Goal: Information Seeking & Learning: Learn about a topic

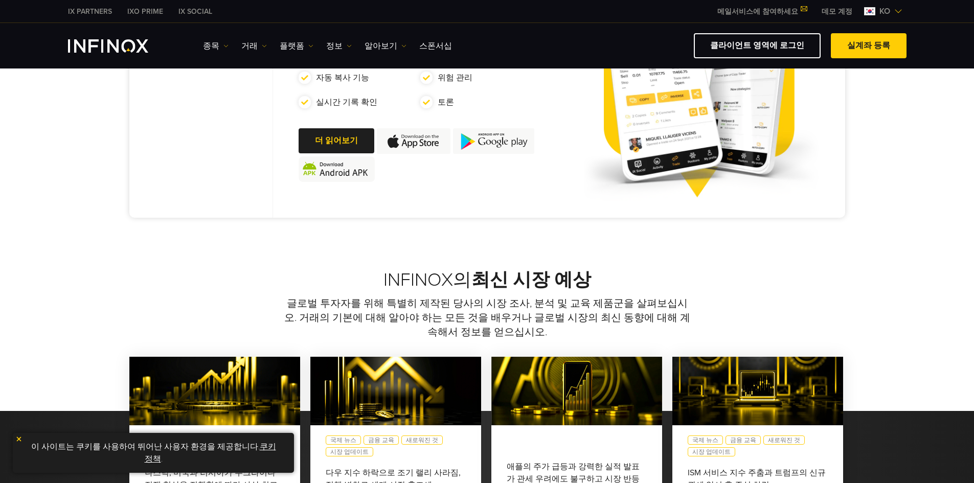
drag, startPoint x: 366, startPoint y: 141, endPoint x: 389, endPoint y: 287, distance: 148.0
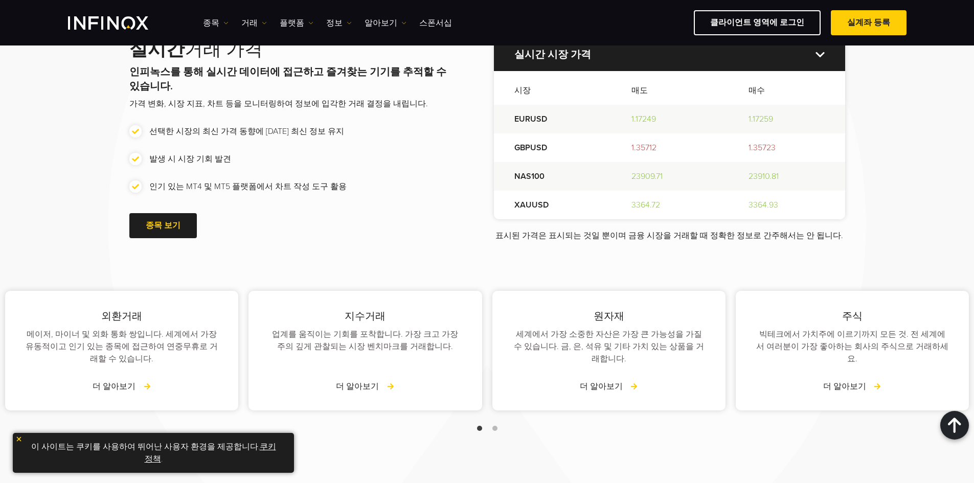
drag, startPoint x: 544, startPoint y: 319, endPoint x: 491, endPoint y: 237, distance: 96.9
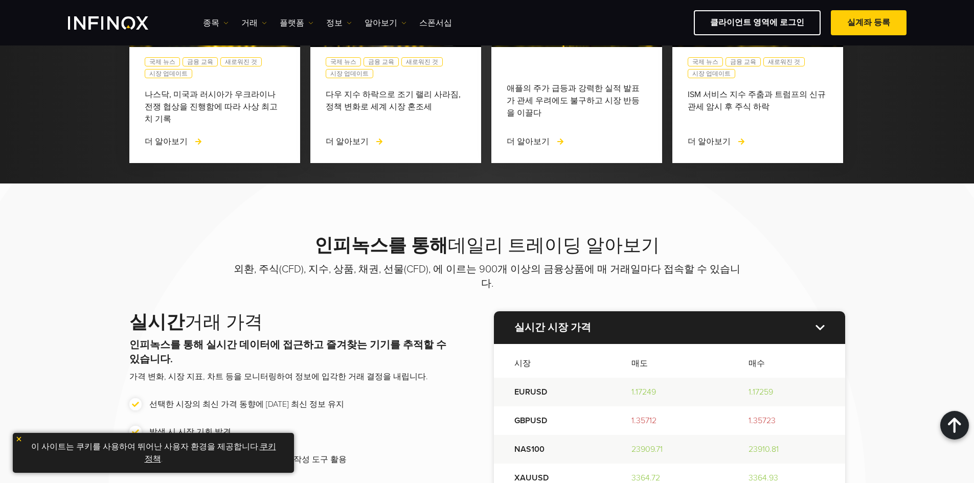
drag, startPoint x: 424, startPoint y: 278, endPoint x: 409, endPoint y: 230, distance: 50.6
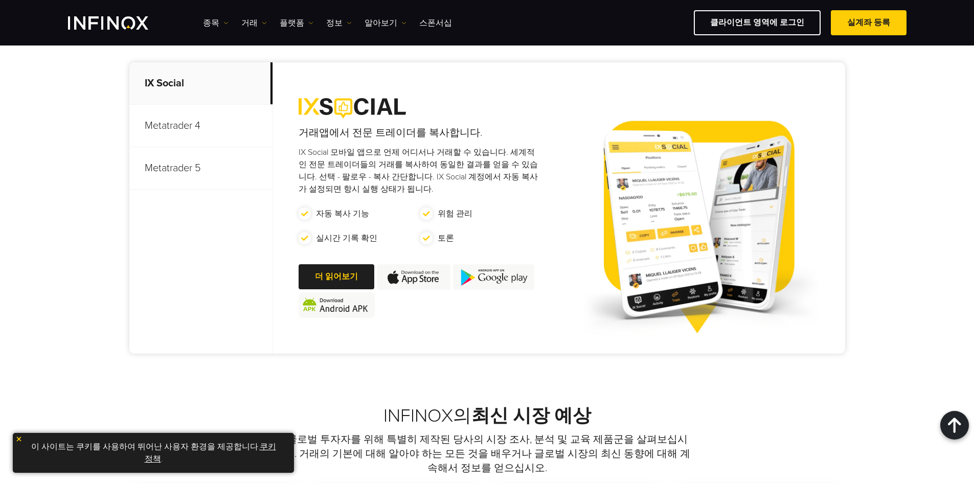
drag, startPoint x: 425, startPoint y: 273, endPoint x: 423, endPoint y: 227, distance: 46.1
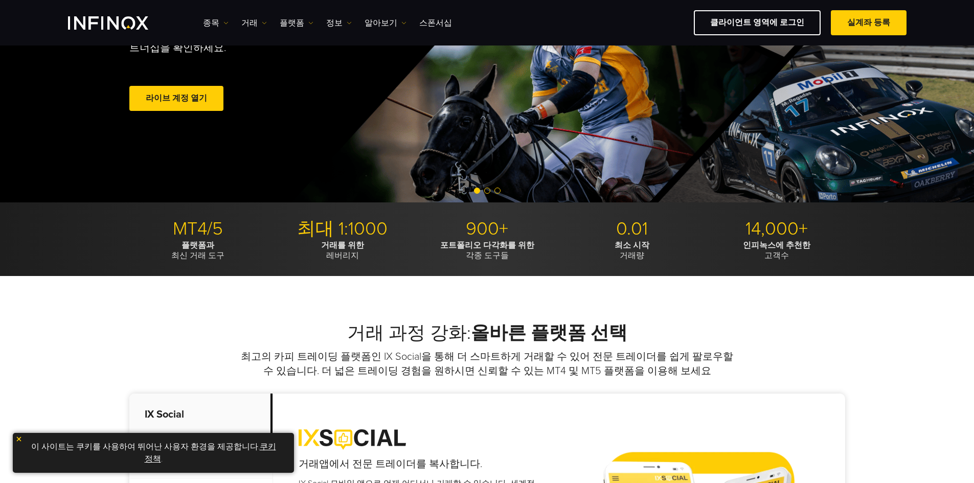
drag, startPoint x: 402, startPoint y: 344, endPoint x: 406, endPoint y: 272, distance: 72.2
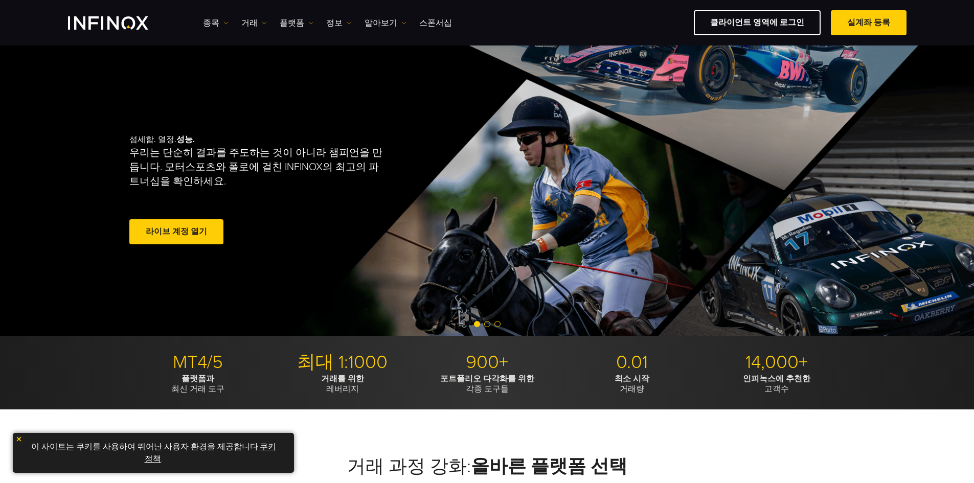
drag, startPoint x: 410, startPoint y: 373, endPoint x: 404, endPoint y: 325, distance: 47.8
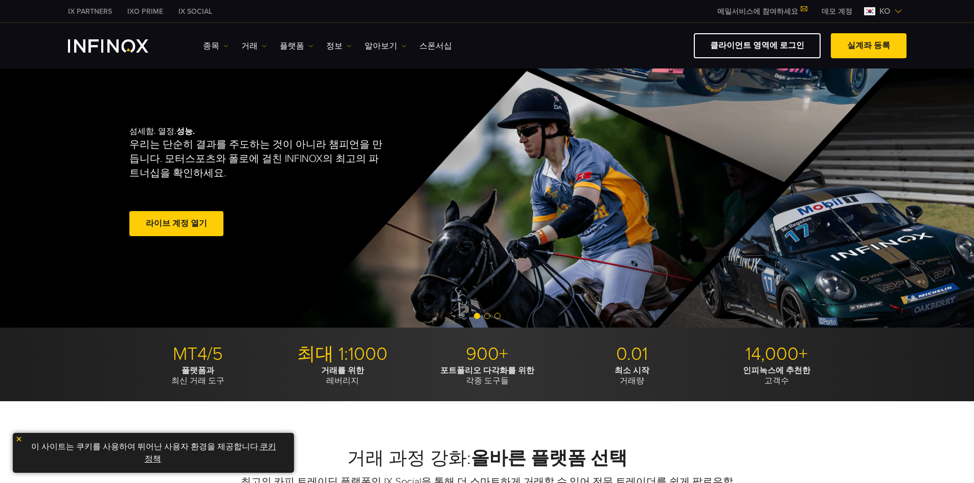
drag, startPoint x: 408, startPoint y: 312, endPoint x: 407, endPoint y: 378, distance: 66.0
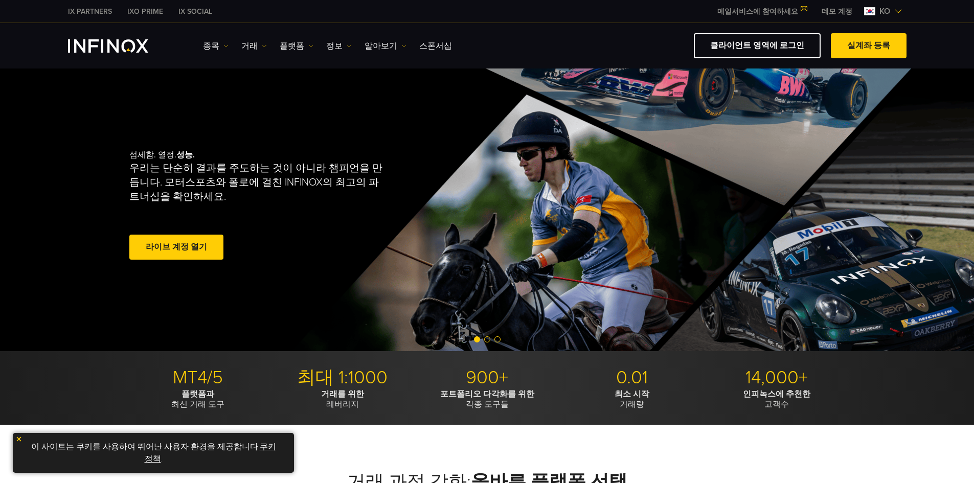
drag, startPoint x: 407, startPoint y: 378, endPoint x: 400, endPoint y: 317, distance: 61.2
click at [388, 43] on link "알아보기" at bounding box center [386, 46] width 42 height 12
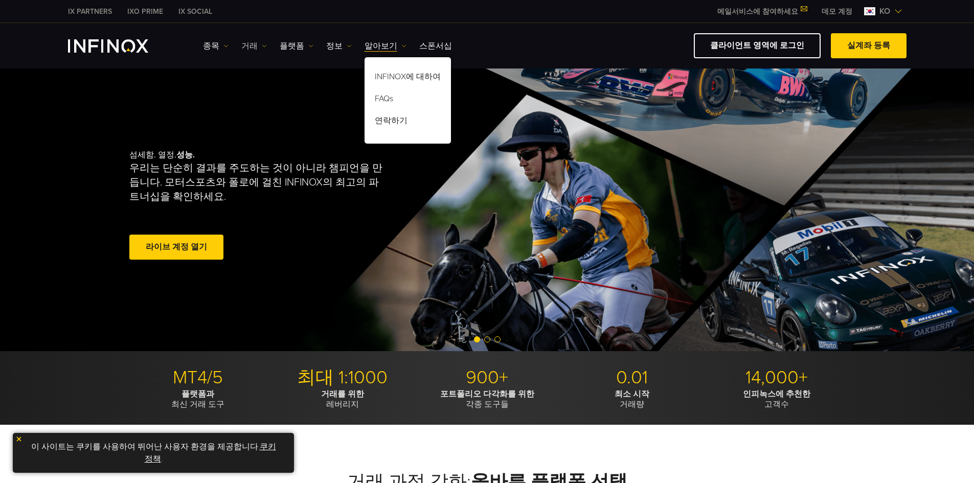
click at [251, 47] on link "거래" at bounding box center [254, 46] width 26 height 12
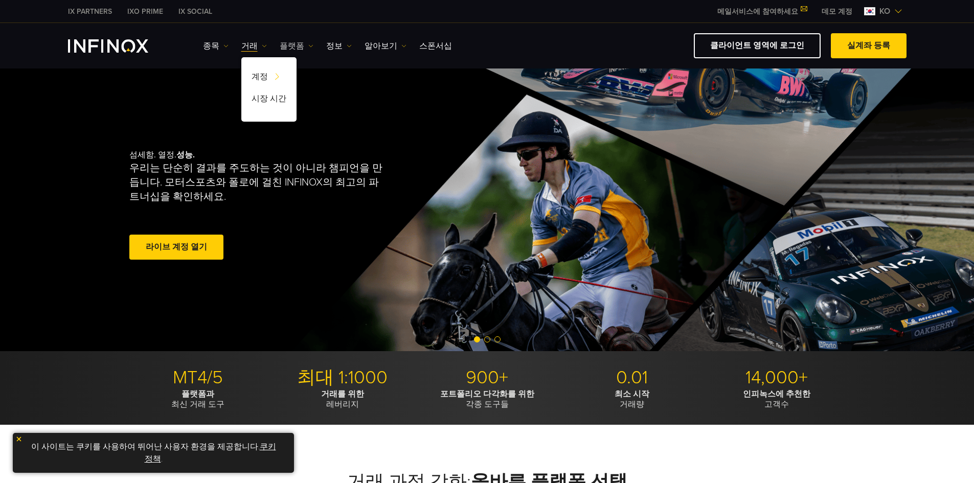
click at [295, 41] on link "플랫폼" at bounding box center [297, 46] width 34 height 12
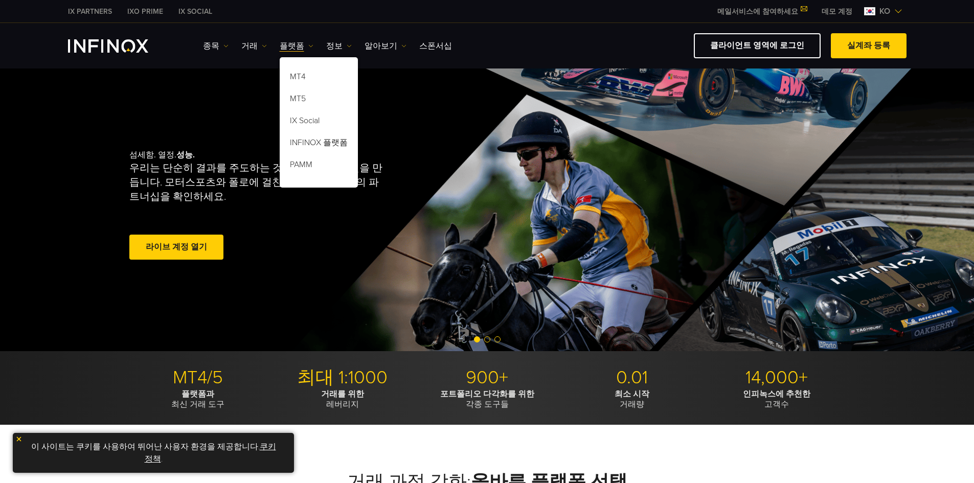
click at [327, 227] on div "섬세함. 열정. 성능. 우리는 단순히 결과를 주도하는 것이 아니라 챔피언을 만듭니다. 모터스포츠와 폴로에 걸친 INFINOX의 최고의 파트너십…" at bounding box center [487, 206] width 736 height 290
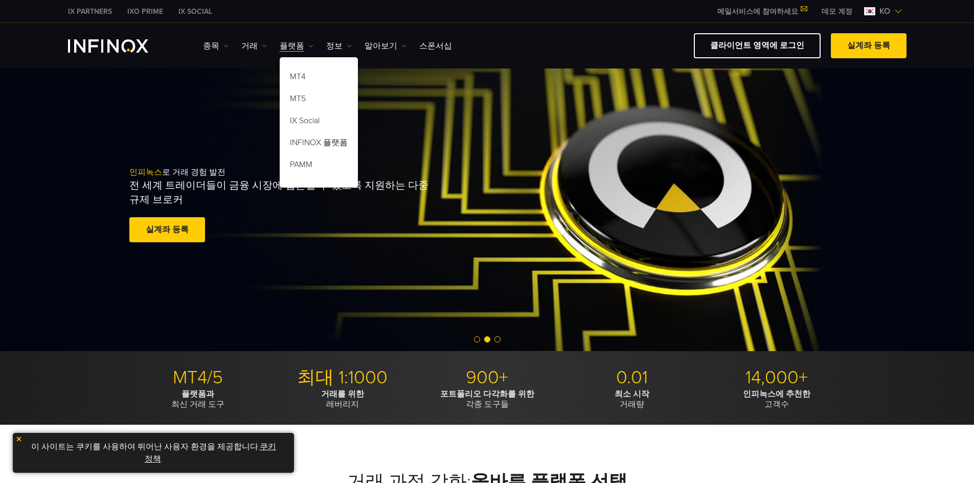
click at [334, 222] on div "인피녹스 로 거래 경험 발전 전 세계 트레이더들이 금융 시장에 접근할 수 있도록 지원하는 다중 규제 브로커 실계좌 등록 훌륭해요. - 515개…" at bounding box center [318, 206] width 379 height 110
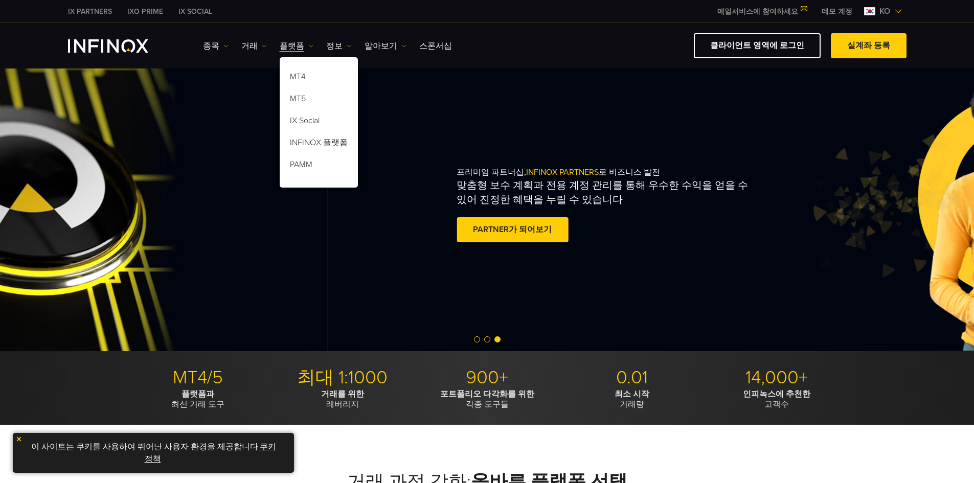
click at [787, 221] on div "프리미엄 파트너십, INFINOX PARTNERS 로 비즈니스 발전 맞춤형 보수 계획과 전용 계정 관리를 통해 우수한 수익을 얻을 수 있어 진…" at bounding box center [646, 206] width 379 height 110
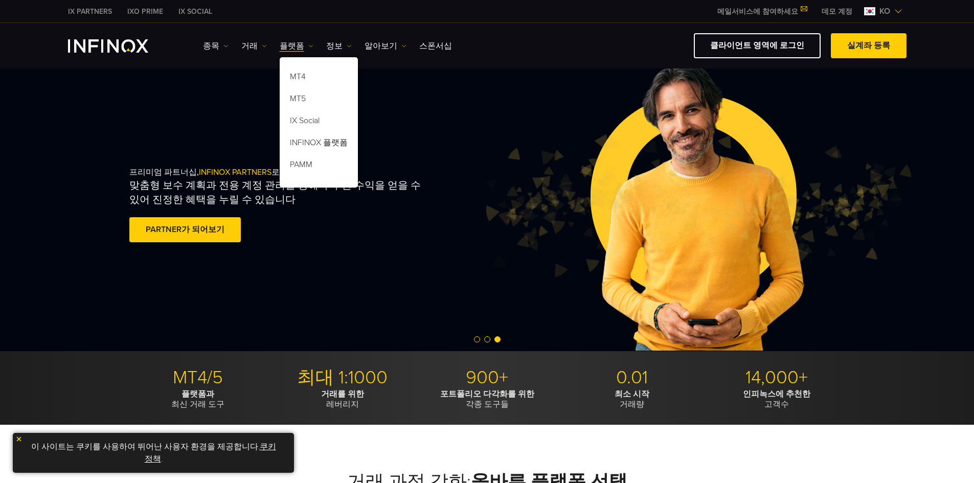
click at [509, 253] on div "프리미엄 파트너십, INFINOX PARTNERS 로 비즈니스 발전 맞춤형 보수 계획과 전용 계정 관리를 통해 우수한 수익을 얻을 수 있어 진…" at bounding box center [318, 206] width 379 height 110
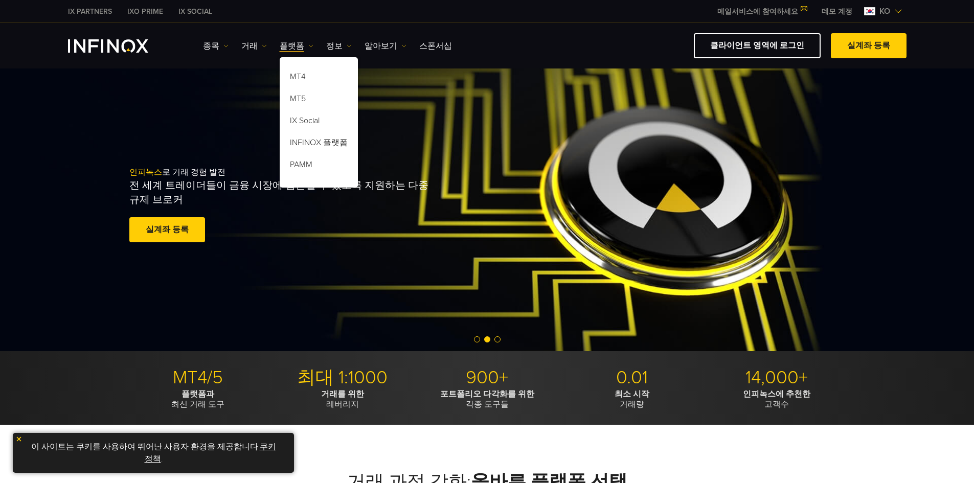
click at [509, 259] on div "인피녹스 로 거래 경험 발전 전 세계 트레이더들이 금융 시장에 접근할 수 있도록 지원하는 다중 규제 브로커 실계좌 등록 훌륭해요. - 515개…" at bounding box center [318, 206] width 379 height 110
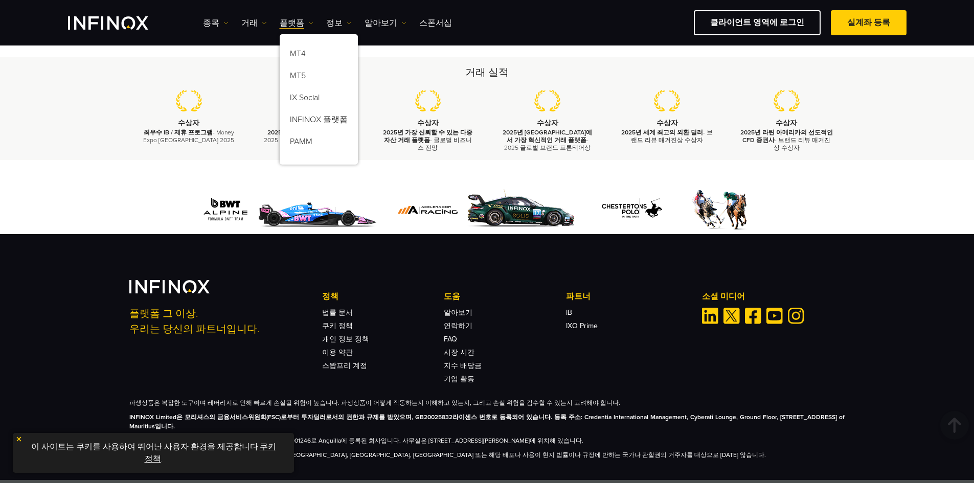
drag, startPoint x: 566, startPoint y: 131, endPoint x: 585, endPoint y: 419, distance: 288.6
click at [575, 303] on li "IB" at bounding box center [627, 309] width 122 height 13
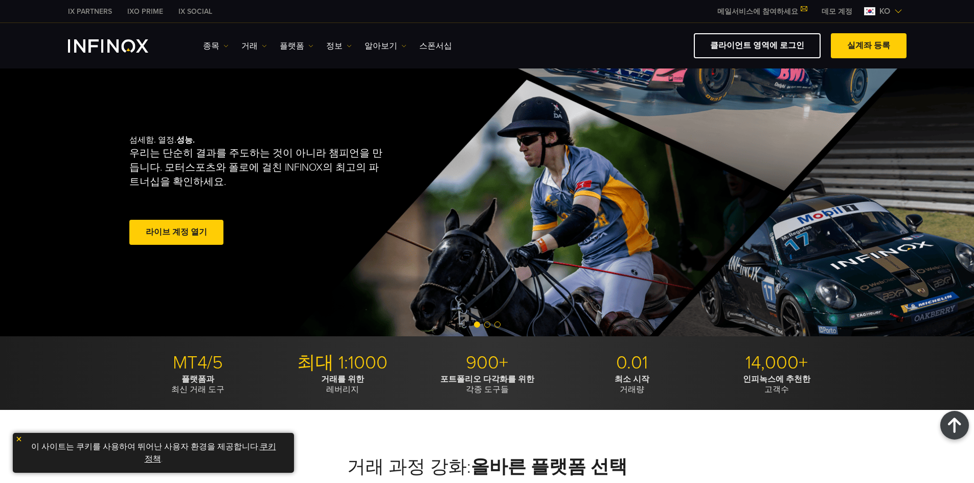
drag, startPoint x: 376, startPoint y: 279, endPoint x: 310, endPoint y: 43, distance: 244.8
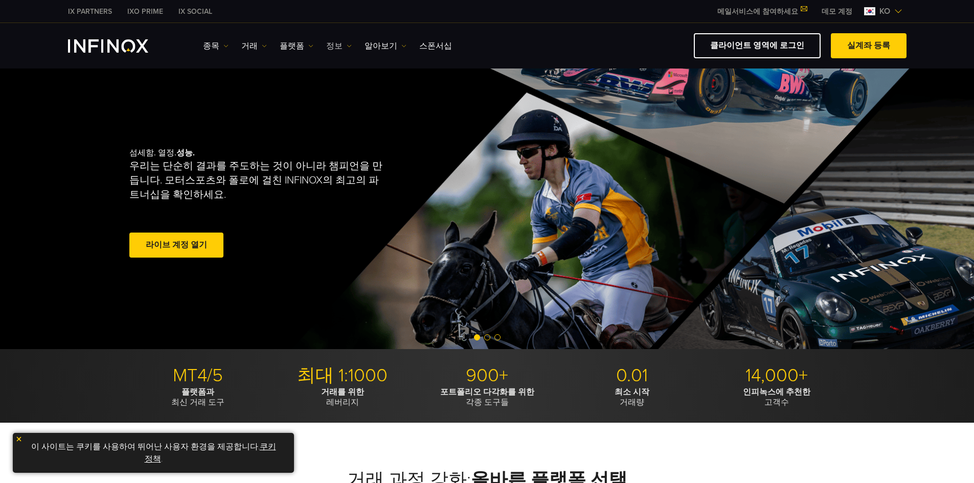
click at [333, 48] on link "정보" at bounding box center [339, 46] width 26 height 12
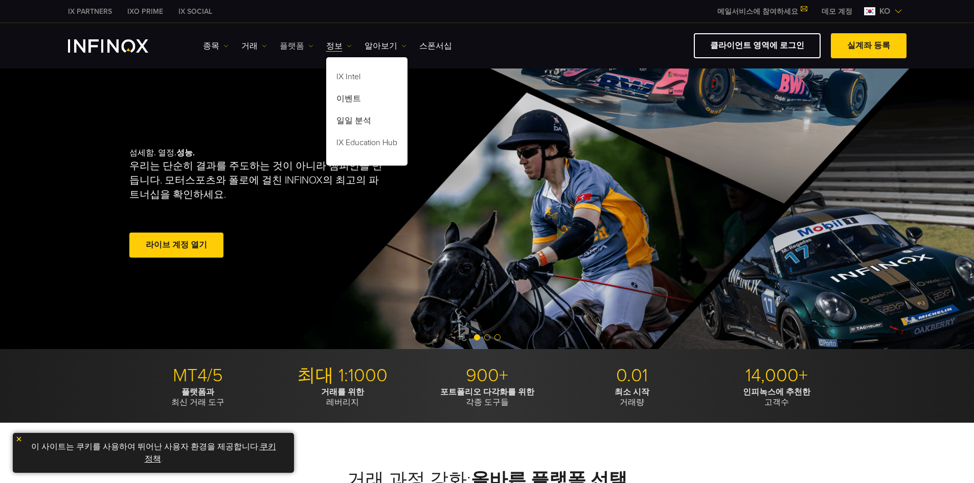
click at [300, 48] on link "플랫폼" at bounding box center [297, 46] width 34 height 12
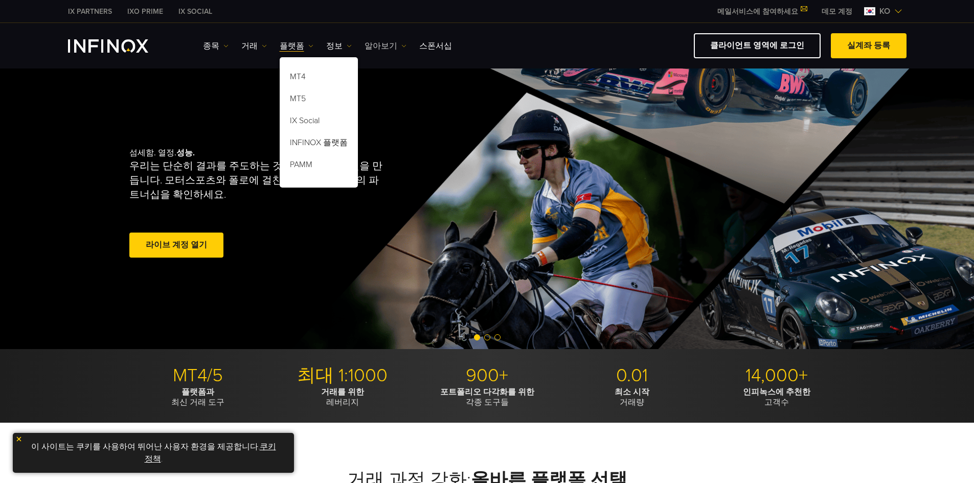
click at [387, 50] on link "알아보기" at bounding box center [386, 46] width 42 height 12
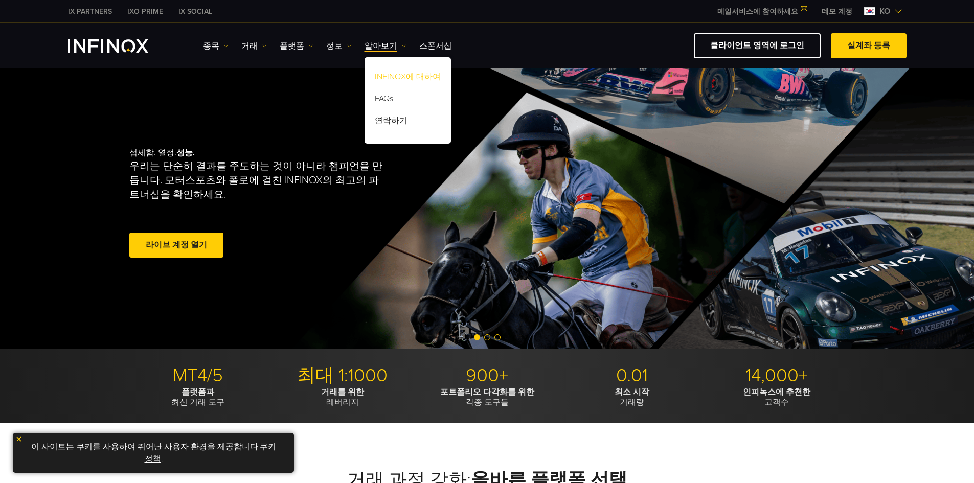
click at [399, 76] on link "INFINOX에 대하여" at bounding box center [408, 78] width 86 height 22
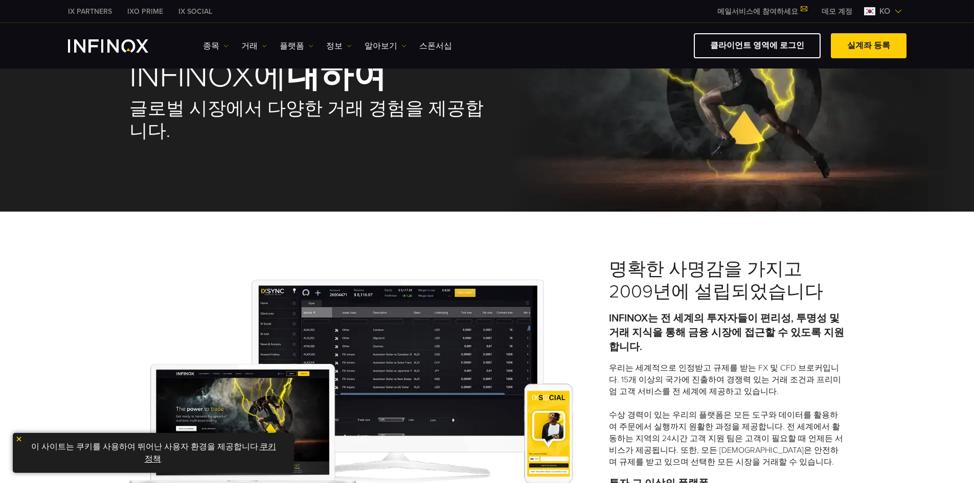
scroll to position [256, 0]
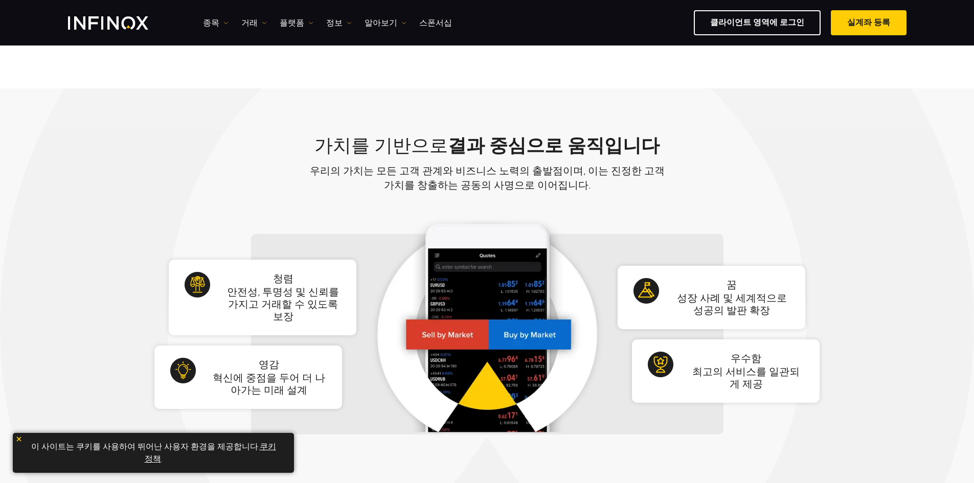
drag, startPoint x: 626, startPoint y: 185, endPoint x: 603, endPoint y: 276, distance: 93.8
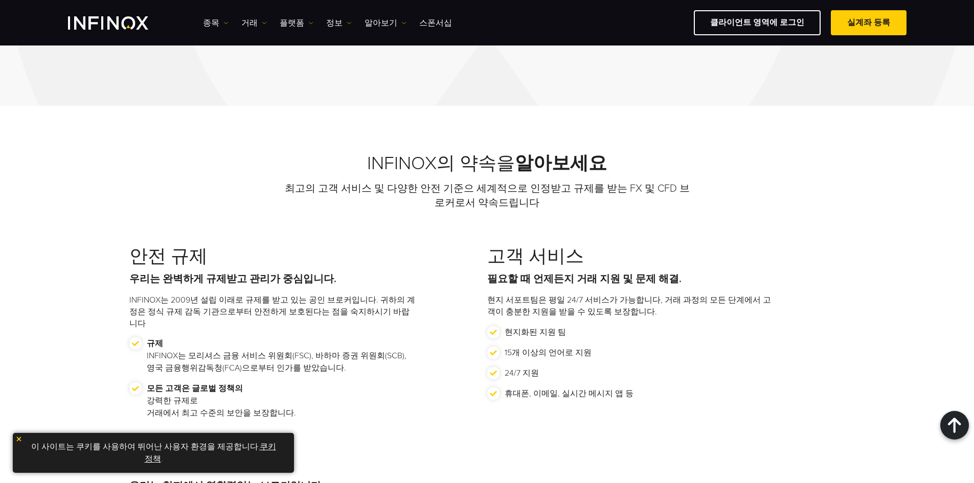
drag, startPoint x: 603, startPoint y: 276, endPoint x: 604, endPoint y: 362, distance: 86.4
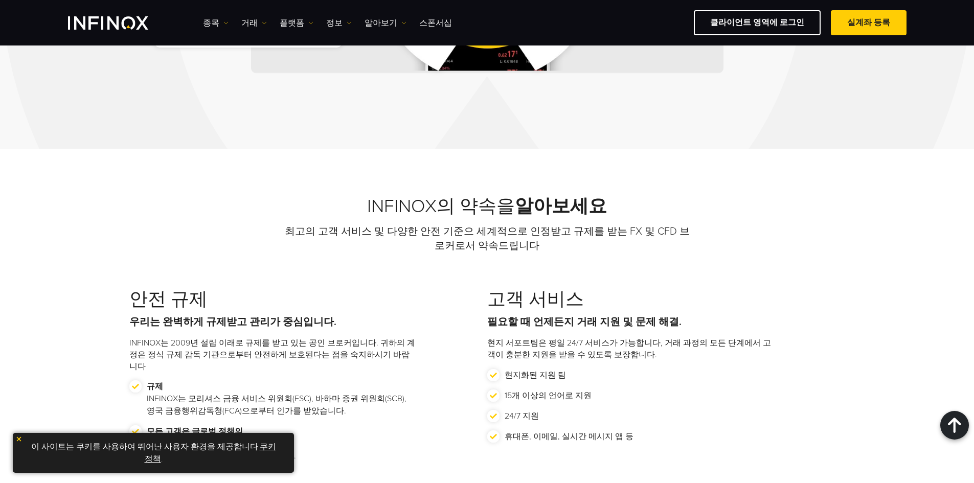
drag, startPoint x: 562, startPoint y: 143, endPoint x: 536, endPoint y: 308, distance: 167.1
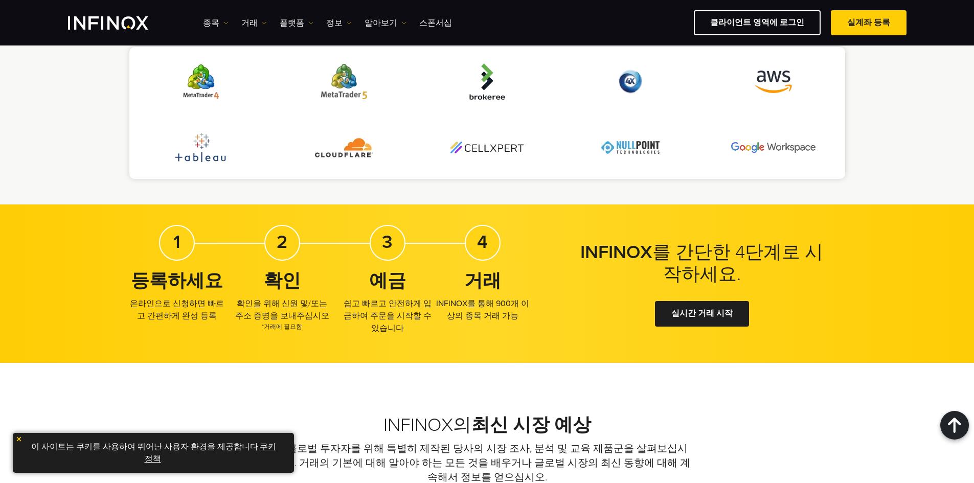
scroll to position [2055, 0]
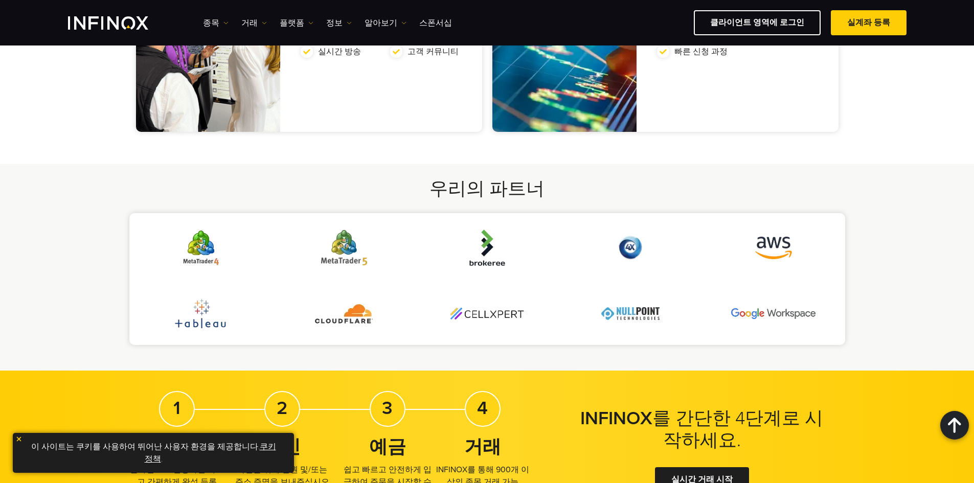
click at [508, 298] on li at bounding box center [487, 313] width 143 height 44
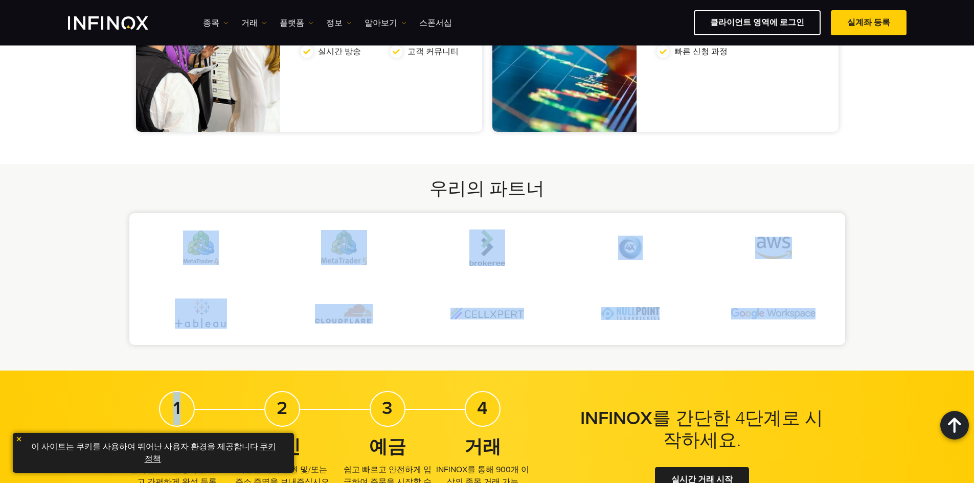
click at [508, 298] on li at bounding box center [487, 313] width 143 height 44
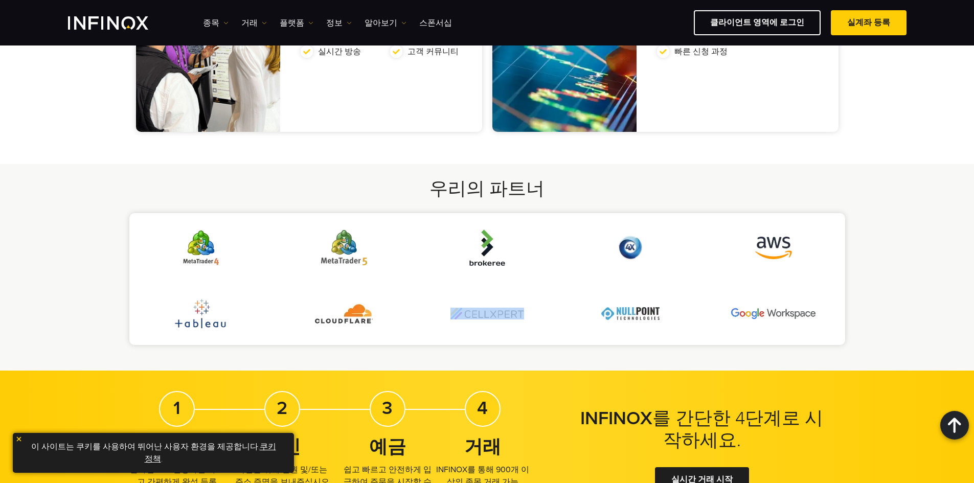
click at [508, 298] on li at bounding box center [487, 313] width 143 height 44
click at [550, 311] on li at bounding box center [487, 313] width 143 height 44
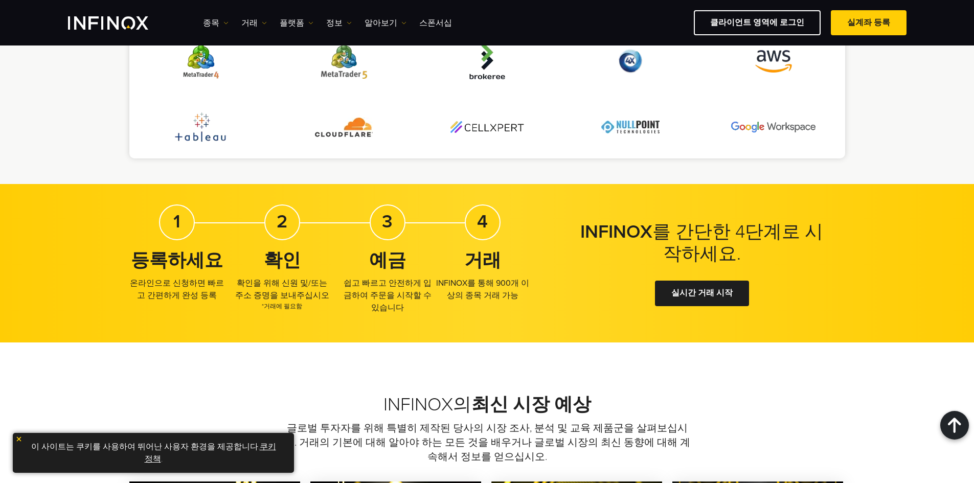
scroll to position [0, 0]
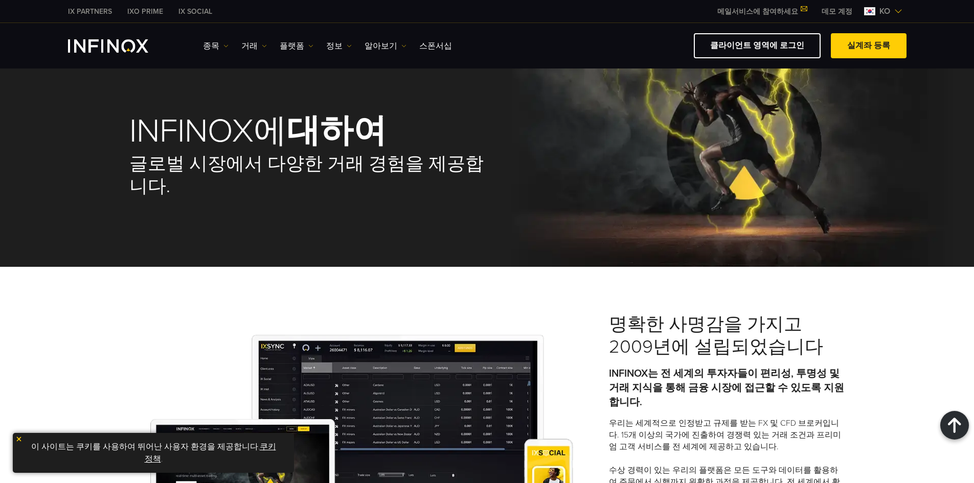
drag, startPoint x: 836, startPoint y: 380, endPoint x: 510, endPoint y: 102, distance: 429.1
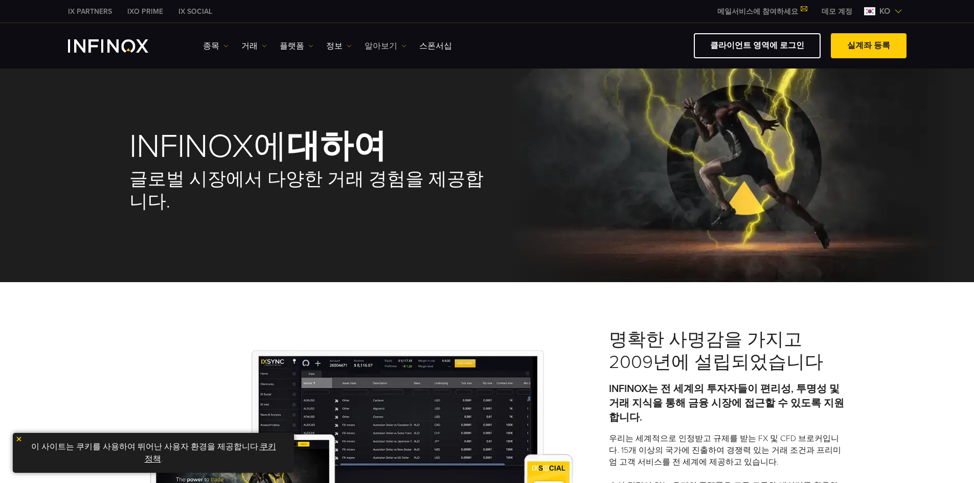
click at [374, 45] on link "알아보기" at bounding box center [386, 46] width 42 height 12
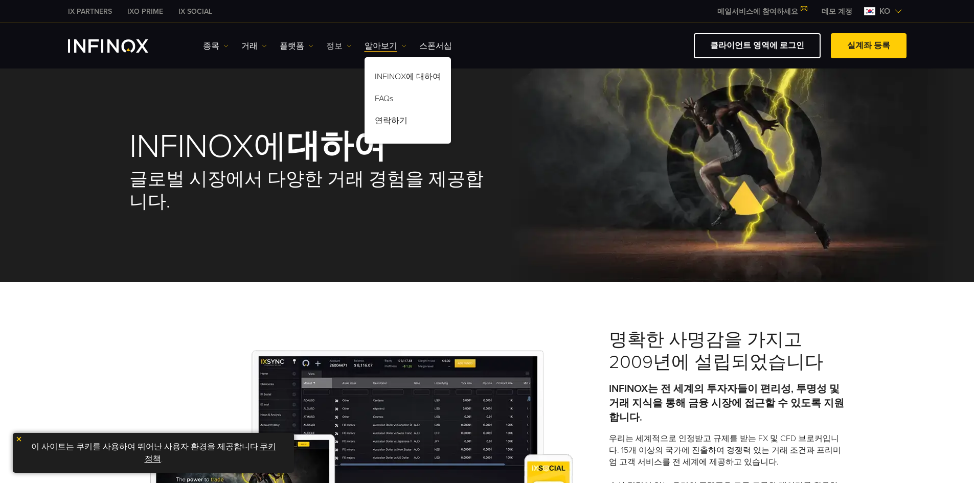
click at [335, 47] on link "정보" at bounding box center [339, 46] width 26 height 12
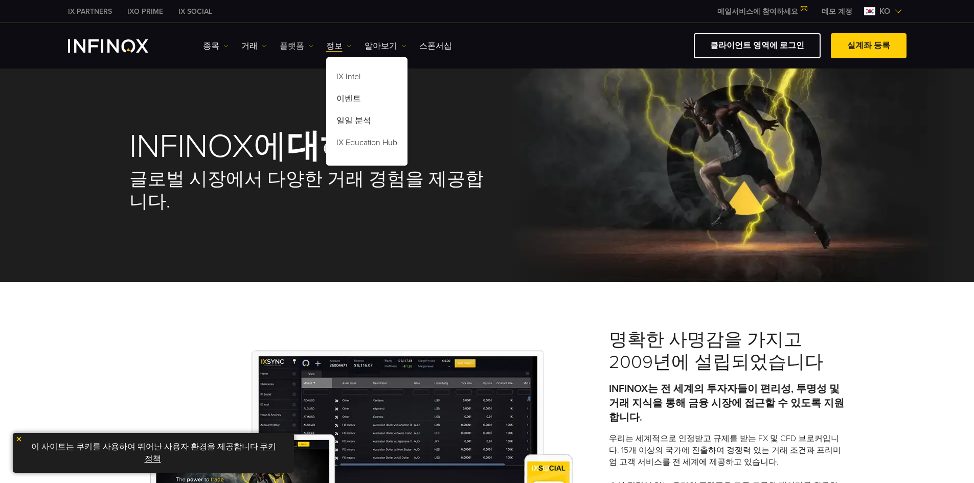
click at [293, 51] on link "플랫폼" at bounding box center [297, 46] width 34 height 12
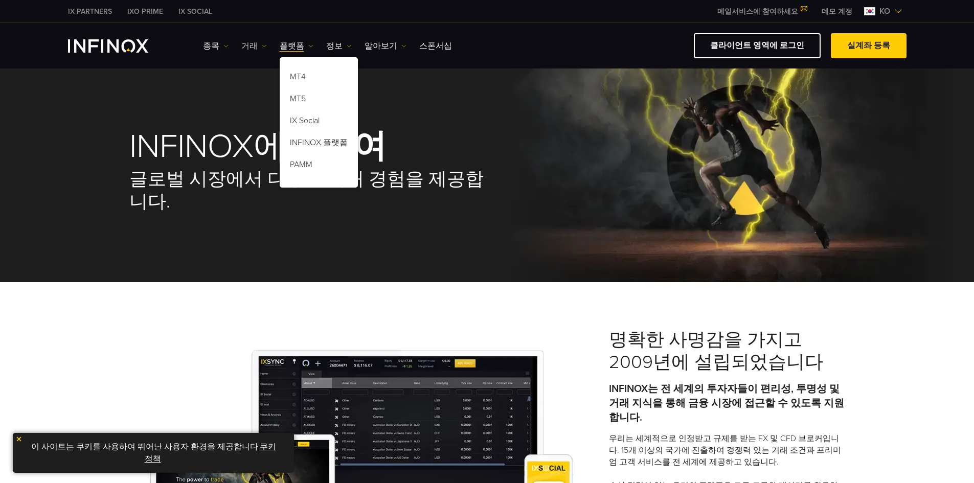
click at [244, 43] on link "거래" at bounding box center [254, 46] width 26 height 12
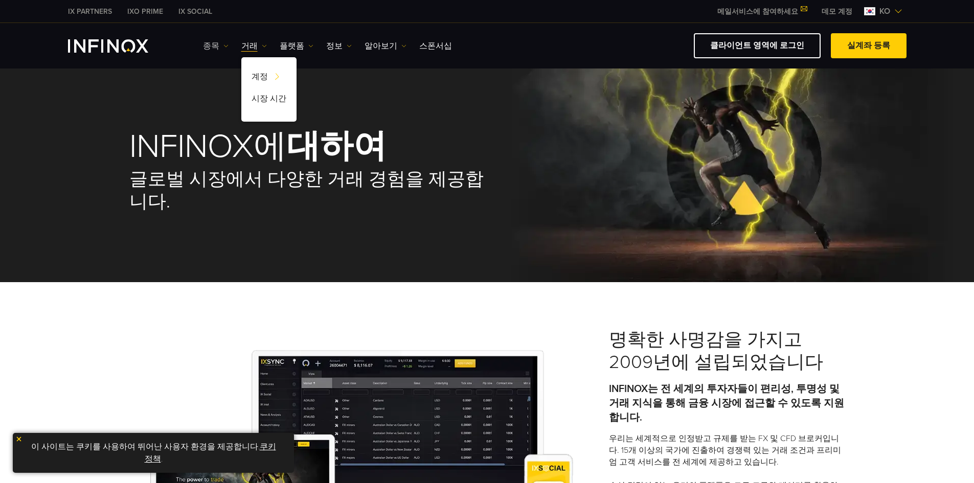
click at [222, 42] on link "종목" at bounding box center [216, 46] width 26 height 12
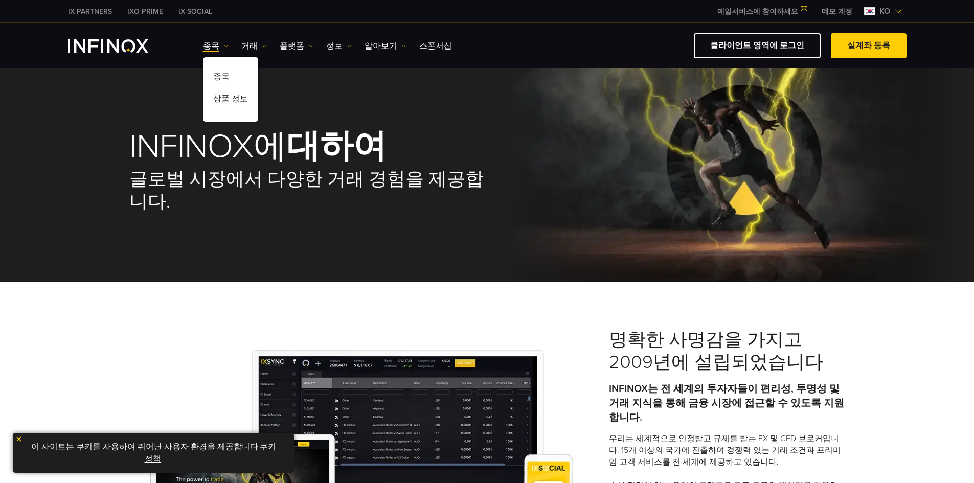
click at [237, 43] on ul "종목 종목 상품 정보 거래 계정 데모" at bounding box center [327, 46] width 249 height 12
click at [241, 44] on link "거래" at bounding box center [254, 46] width 26 height 12
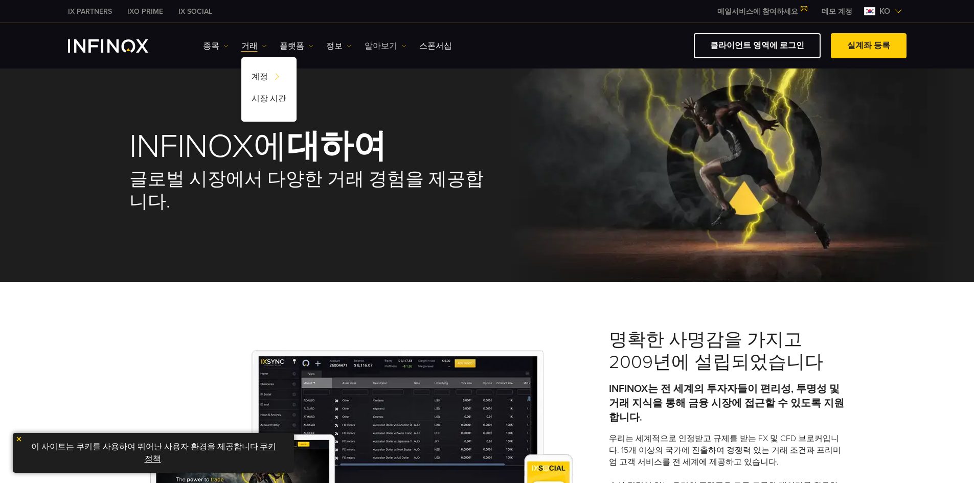
click at [366, 50] on link "알아보기" at bounding box center [386, 46] width 42 height 12
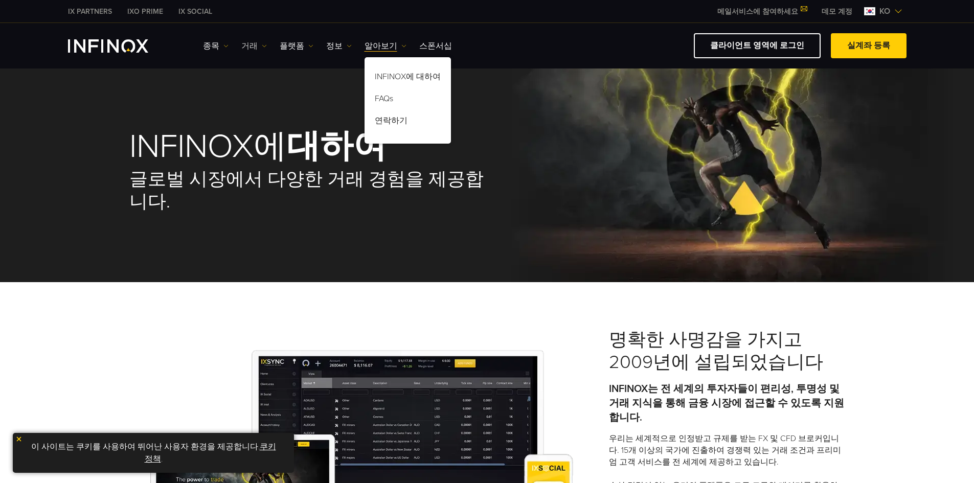
click at [262, 43] on img at bounding box center [264, 45] width 5 height 5
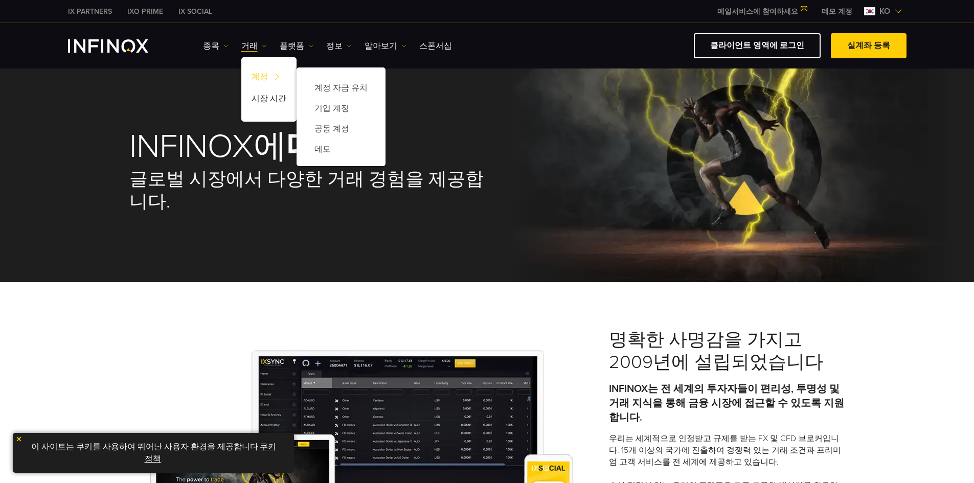
click at [256, 74] on link "계정" at bounding box center [268, 78] width 55 height 22
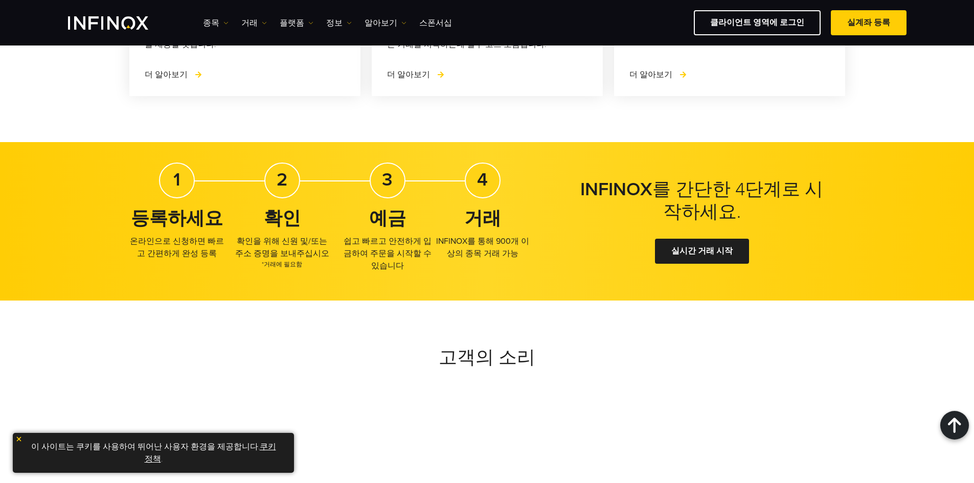
drag, startPoint x: 662, startPoint y: 328, endPoint x: 657, endPoint y: 350, distance: 22.1
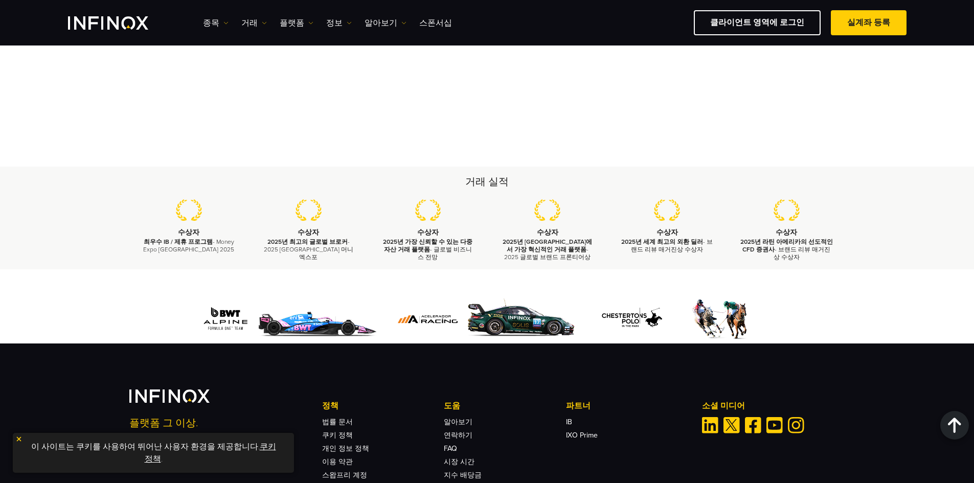
scroll to position [1301, 0]
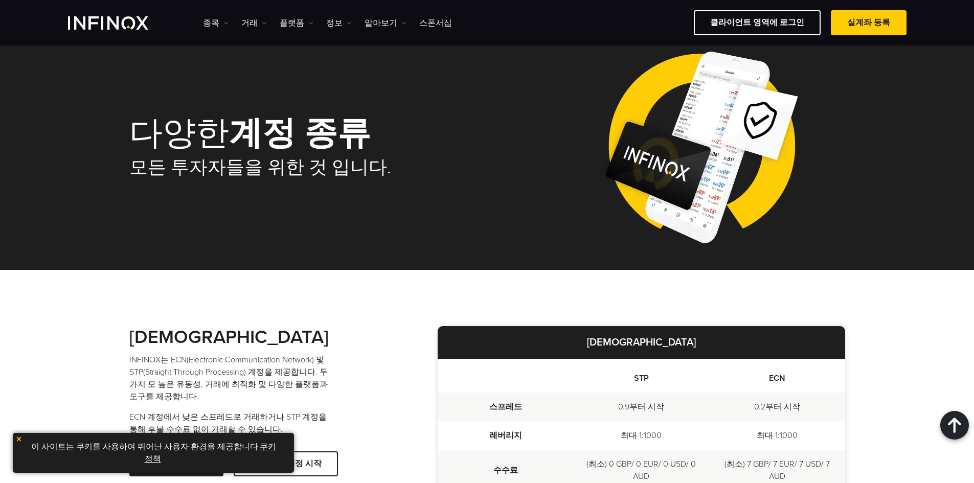
drag, startPoint x: 633, startPoint y: 250, endPoint x: 565, endPoint y: 214, distance: 76.6
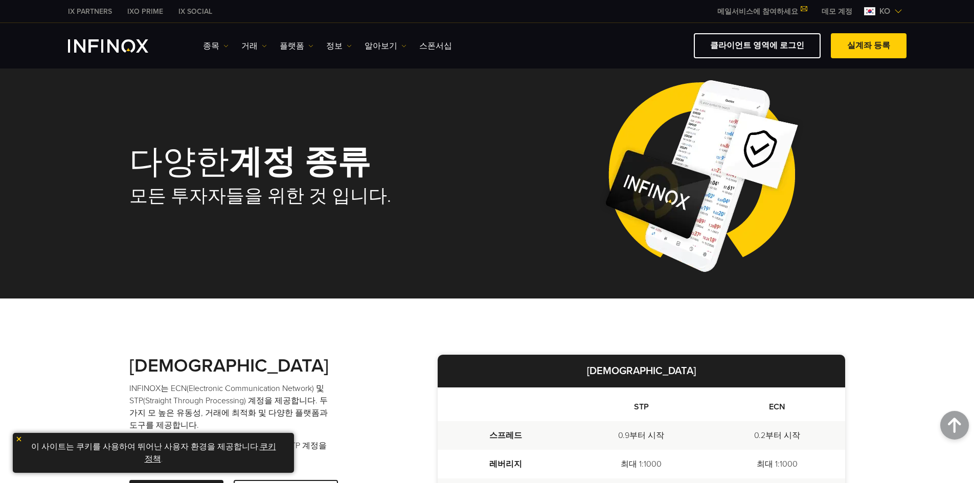
scroll to position [0, 0]
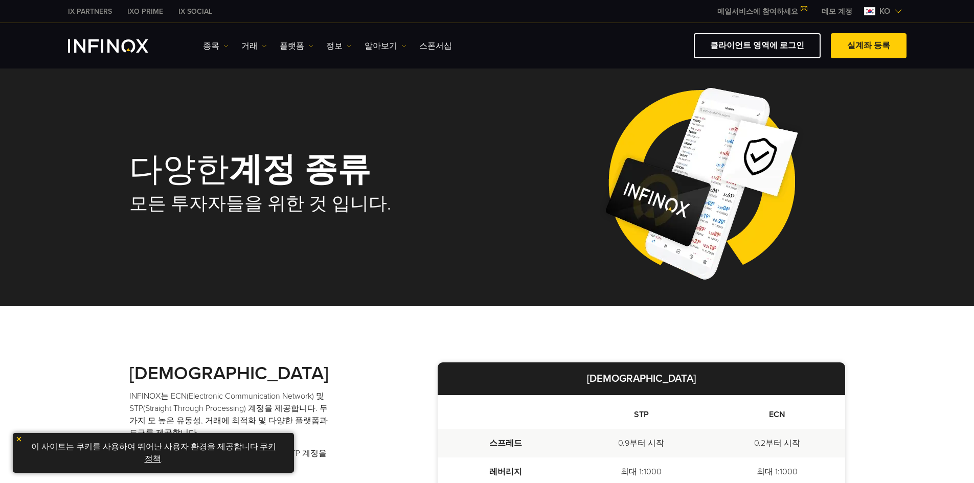
drag, startPoint x: 570, startPoint y: 236, endPoint x: 413, endPoint y: 76, distance: 223.8
click at [374, 48] on link "알아보기" at bounding box center [386, 46] width 42 height 12
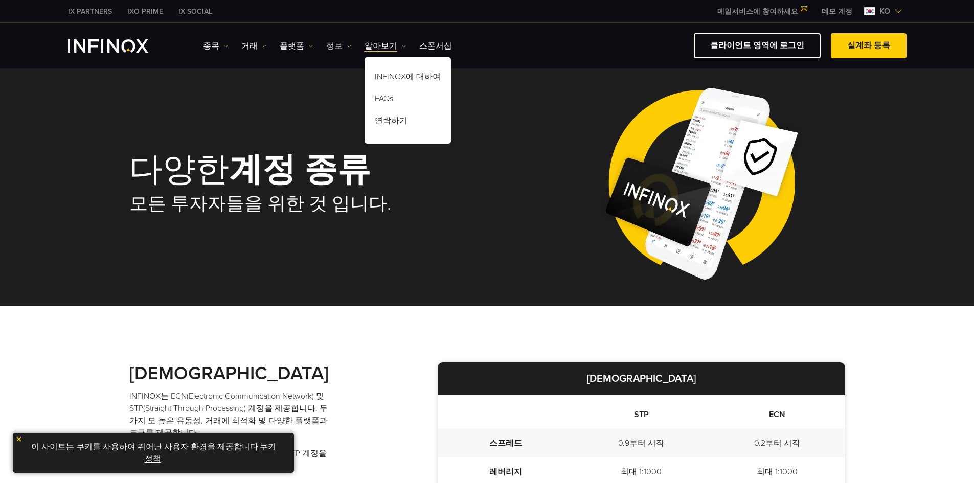
click at [340, 48] on link "정보" at bounding box center [339, 46] width 26 height 12
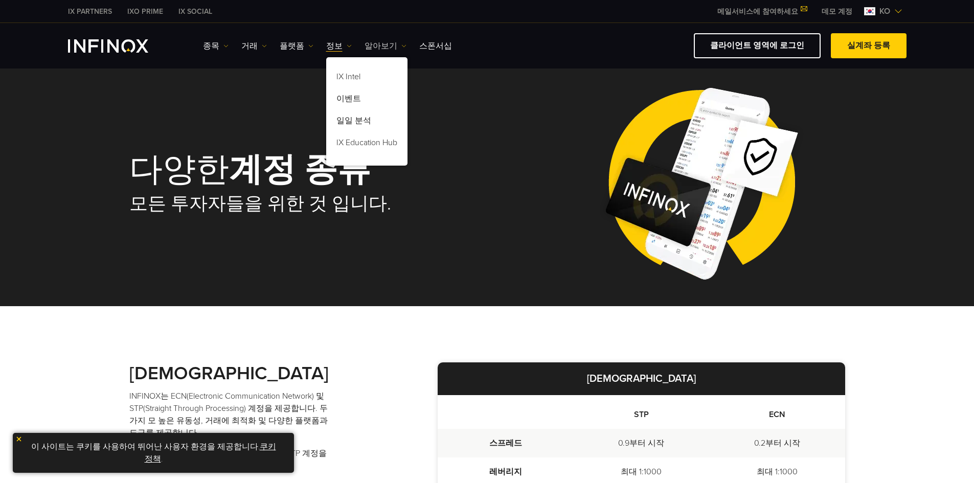
click at [401, 45] on img at bounding box center [403, 45] width 5 height 5
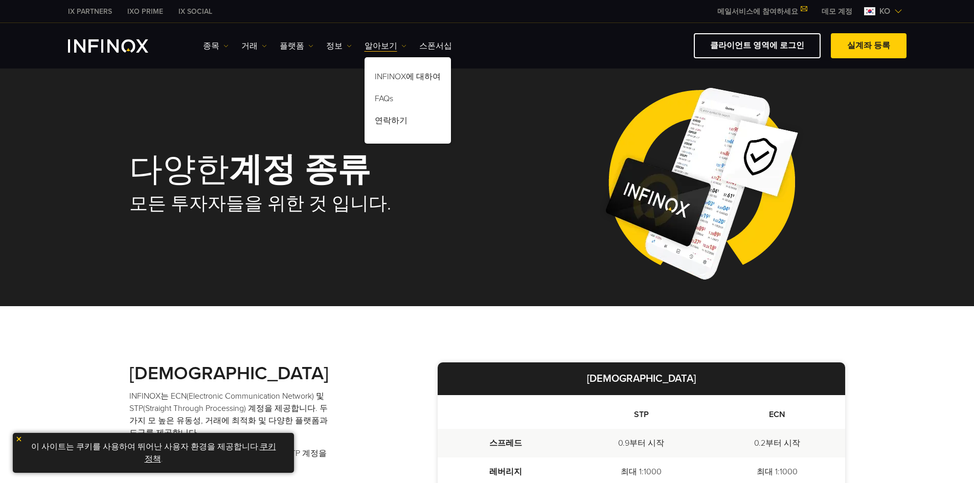
click at [128, 53] on div "IX Social 종목 종목 상품 정보 거래" at bounding box center [487, 45] width 839 height 25
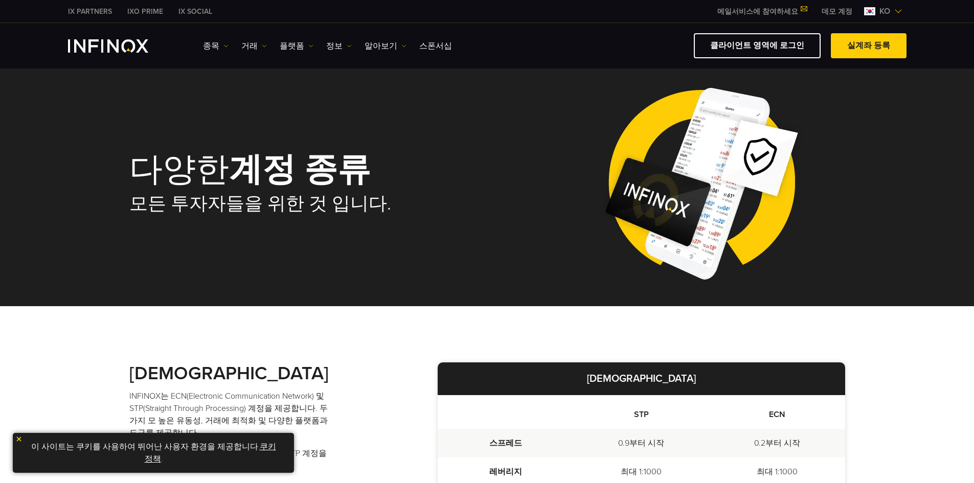
click at [135, 63] on div "IX Social 종목 종목 상품 정보 거래 기업 계정" at bounding box center [487, 46] width 974 height 46
click at [136, 47] on img "INFINOX Logo" at bounding box center [108, 45] width 80 height 13
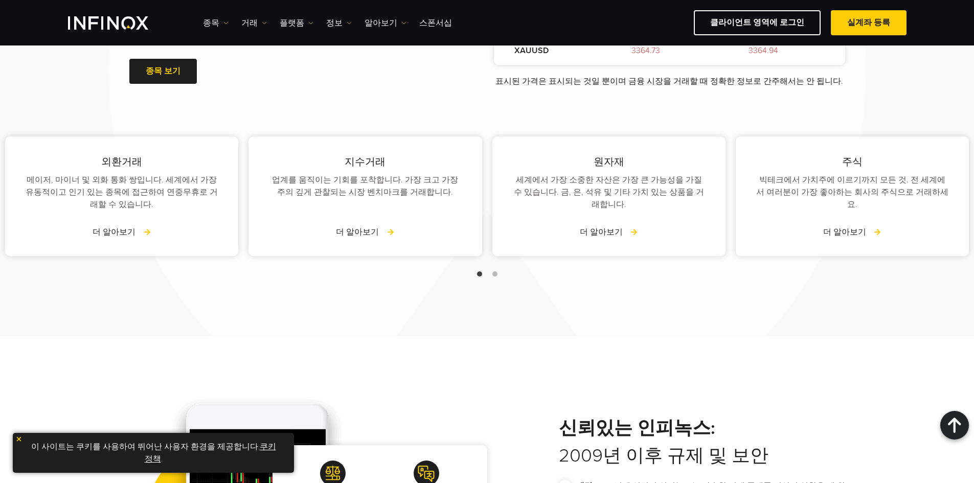
scroll to position [1364, 0]
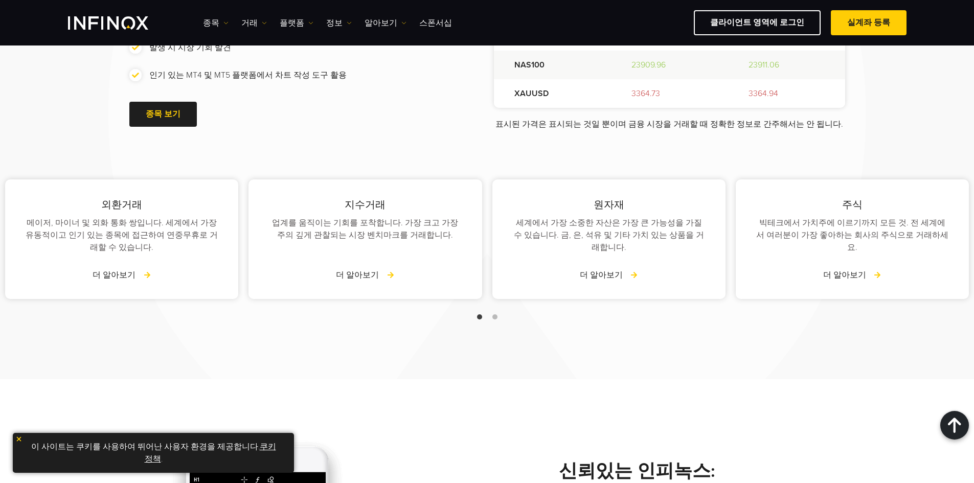
click at [492, 242] on div "원자재 세계에서 가장 소중한 자산은 가장 큰 가능성을 가질 수 있습니다. 금, 은, 석유 및 기타 가치 있는 상품을 거래합니다. 더 알아보기" at bounding box center [608, 239] width 233 height 120
click at [492, 261] on div "주식 빅테크에서 가치주에 이르기까지 모든 것. 전 세계에서 여러분이 가장 좋아하는 회사의 주식으로 거래하세요. 더 알아보기" at bounding box center [608, 239] width 233 height 120
click at [461, 237] on div "세계에서 가장 소중한 자산은 가장 큰 가능성을 가질 수 있습니다. 금, 은, 석유 및 기타 가치 있는 상품을 거래합니다." at bounding box center [365, 235] width 192 height 37
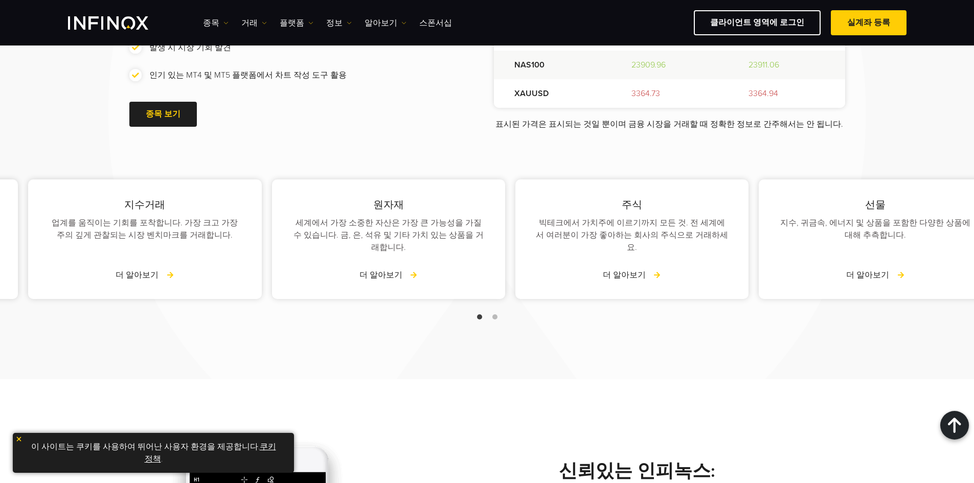
click at [206, 262] on div "외환거래 메이저, 마이너 및 외화 통화 쌍입니다. 세계에서 가장 유동적이고 인기 있는 종목에 접근하여 연중무휴로 거래할 수 있습니다. 더 알아…" at bounding box center [267, 251] width 974 height 154
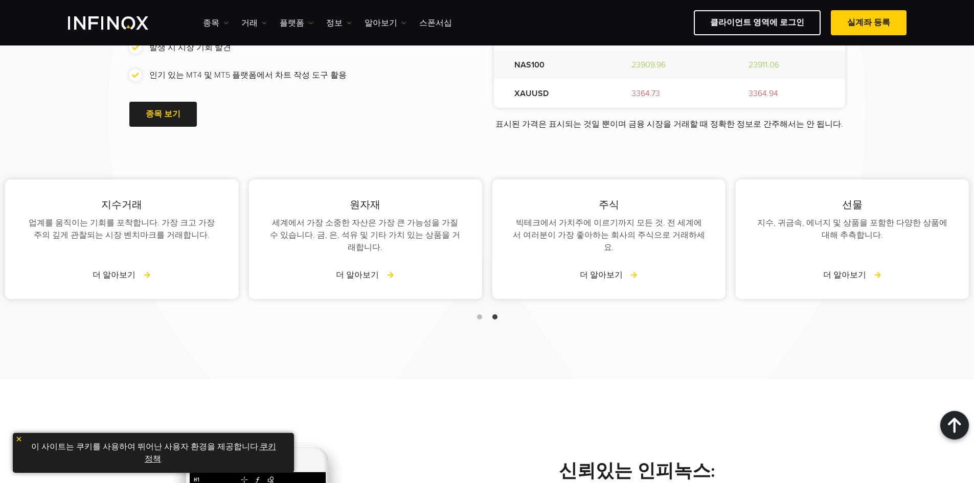
click at [726, 254] on div "주식 빅테크에서 가치주에 이르기까지 모든 것. 전 세계에서 여러분이 가장 좋아하는 회사의 주식으로 거래하세요. 더 알아보기" at bounding box center [608, 239] width 233 height 120
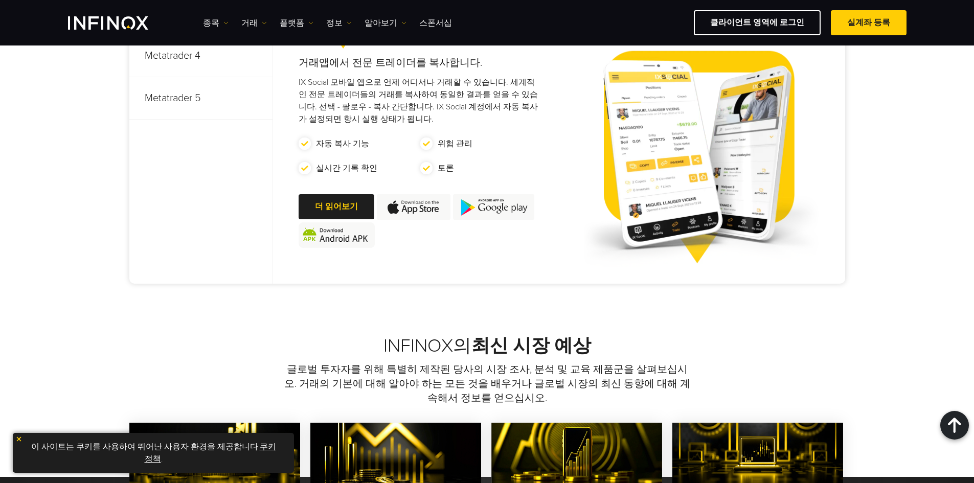
scroll to position [0, 0]
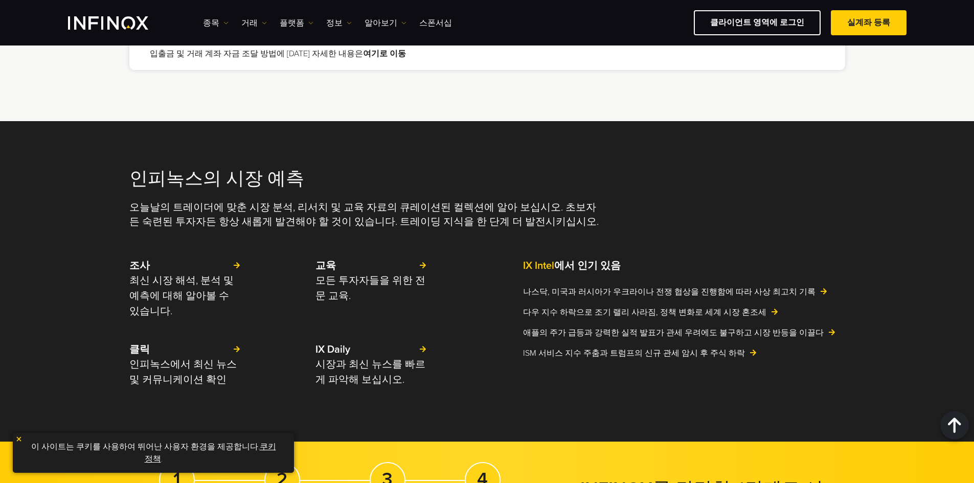
drag, startPoint x: 895, startPoint y: 293, endPoint x: 910, endPoint y: 203, distance: 90.8
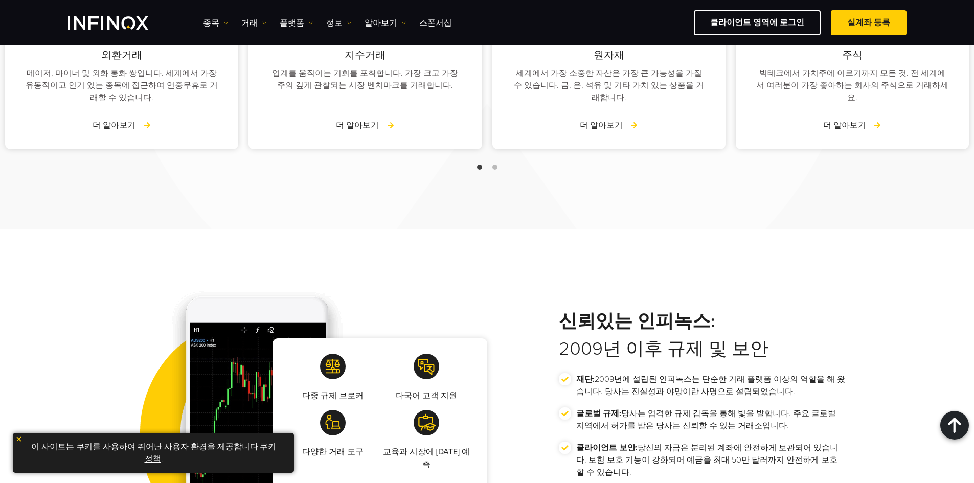
drag, startPoint x: 925, startPoint y: 346, endPoint x: 881, endPoint y: 202, distance: 150.3
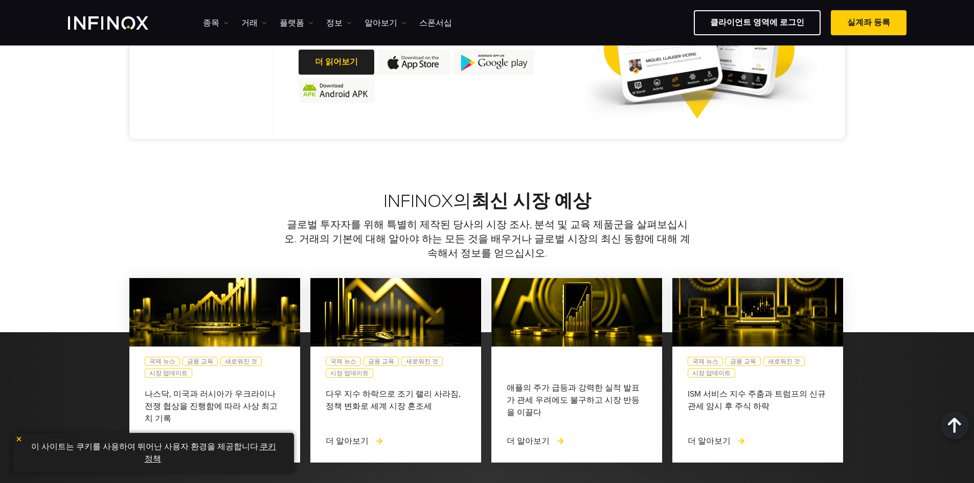
drag, startPoint x: 858, startPoint y: 271, endPoint x: 818, endPoint y: 159, distance: 119.0
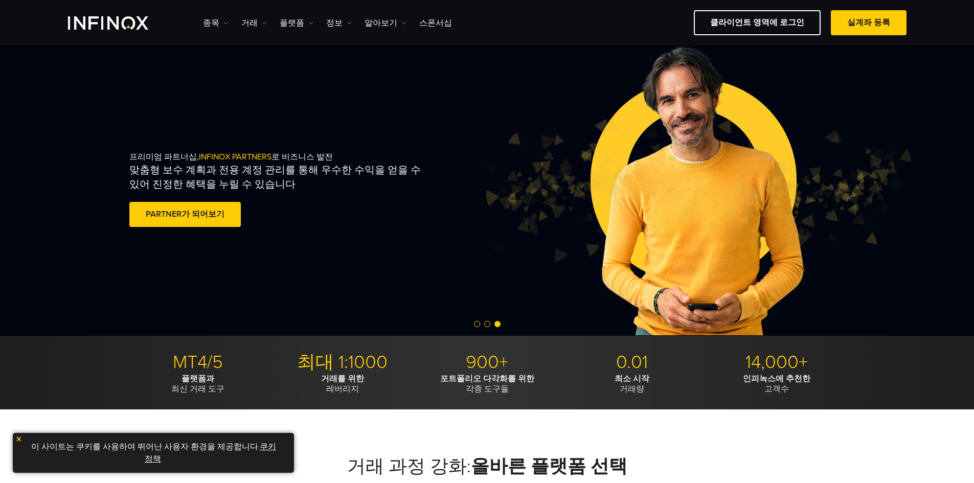
drag, startPoint x: 890, startPoint y: 187, endPoint x: 875, endPoint y: 144, distance: 45.6
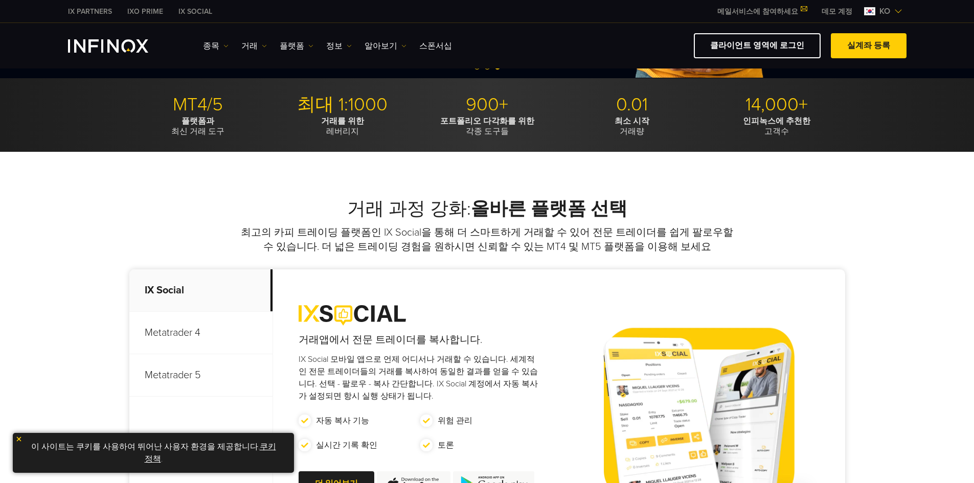
drag, startPoint x: 826, startPoint y: 293, endPoint x: 802, endPoint y: 344, distance: 56.3
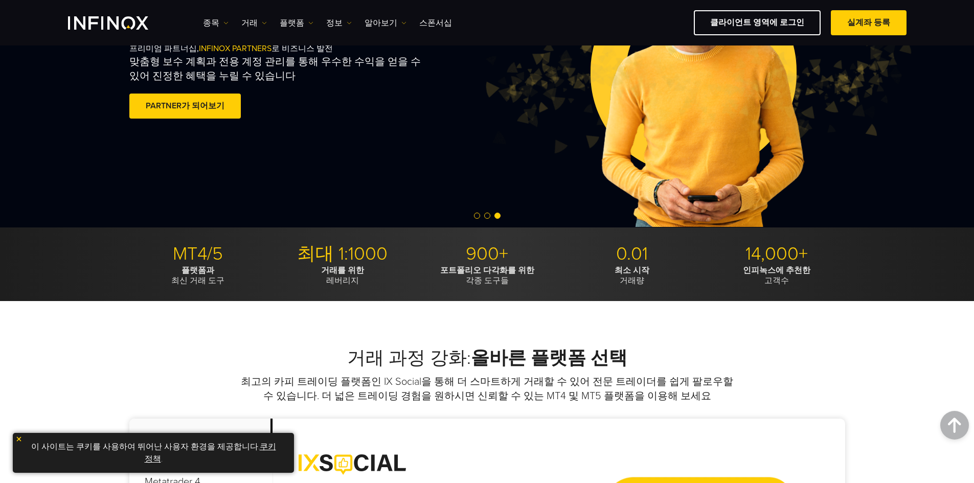
drag, startPoint x: 802, startPoint y: 344, endPoint x: 809, endPoint y: 211, distance: 133.6
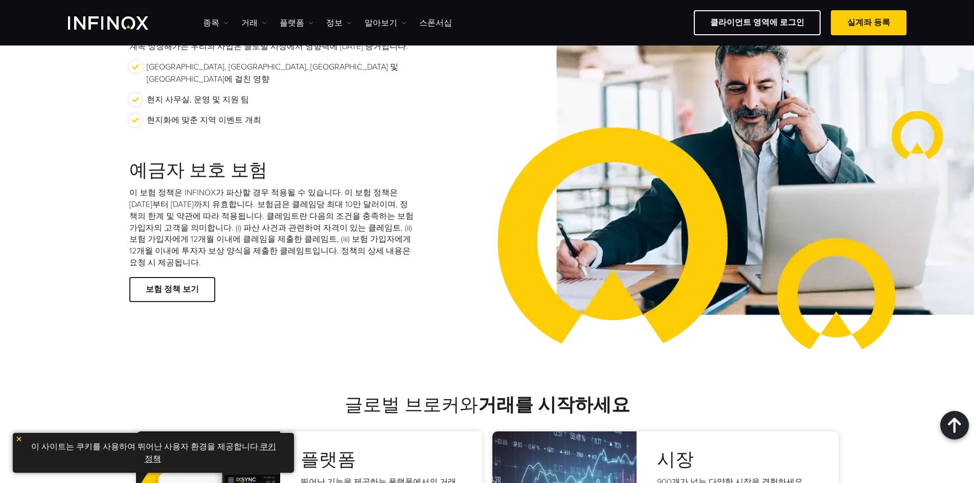
scroll to position [1278, 0]
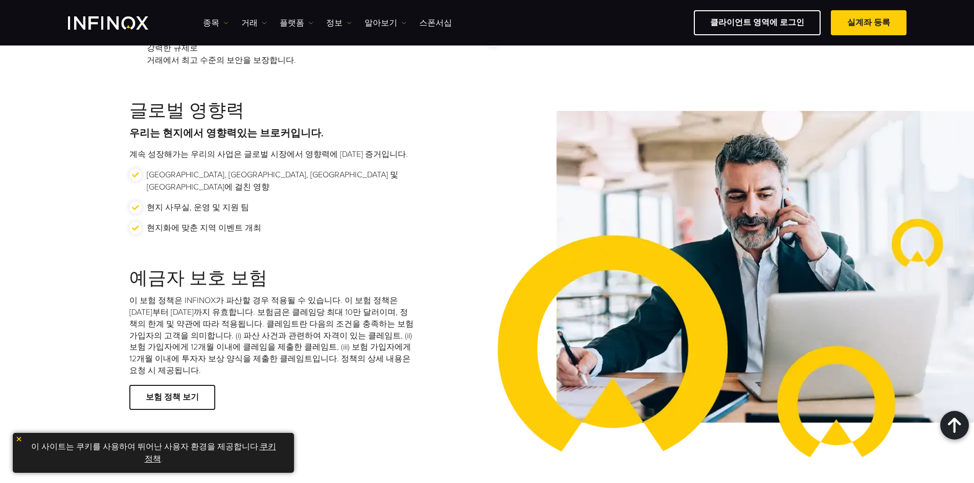
click at [225, 330] on p "이 보험 정책은 INFINOX가 파산할 경우 적용될 수 있습니다. 이 보험 정책은 2024년 6월 1일부터 2026년 5월 31일까지 유효합니…" at bounding box center [272, 336] width 286 height 82
click at [226, 330] on p "이 보험 정책은 INFINOX가 파산할 경우 적용될 수 있습니다. 이 보험 정책은 2024년 6월 1일부터 2026년 5월 31일까지 유효합니…" at bounding box center [272, 336] width 286 height 82
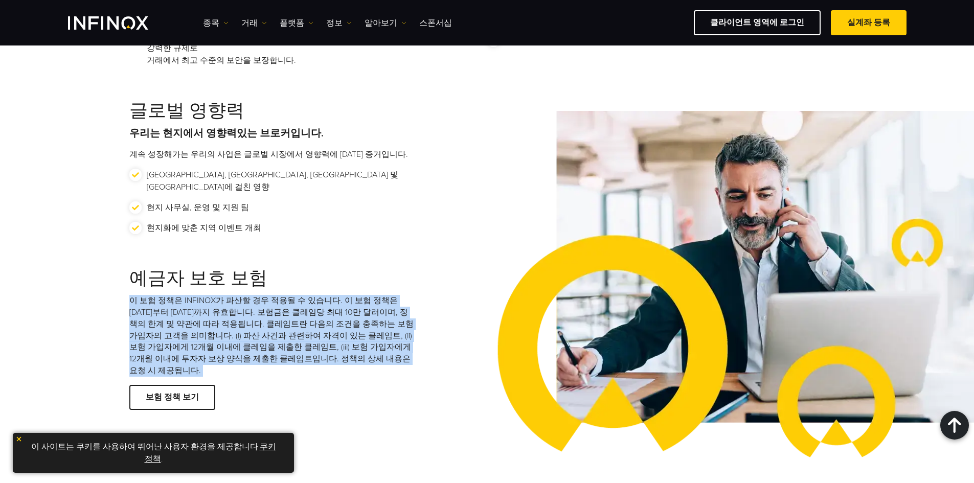
click at [226, 330] on p "이 보험 정책은 INFINOX가 파산할 경우 적용될 수 있습니다. 이 보험 정책은 2024년 6월 1일부터 2026년 5월 31일까지 유효합니…" at bounding box center [272, 336] width 286 height 82
click at [336, 296] on p "이 보험 정책은 INFINOX가 파산할 경우 적용될 수 있습니다. 이 보험 정책은 2024년 6월 1일부터 2026년 5월 31일까지 유효합니…" at bounding box center [272, 336] width 286 height 82
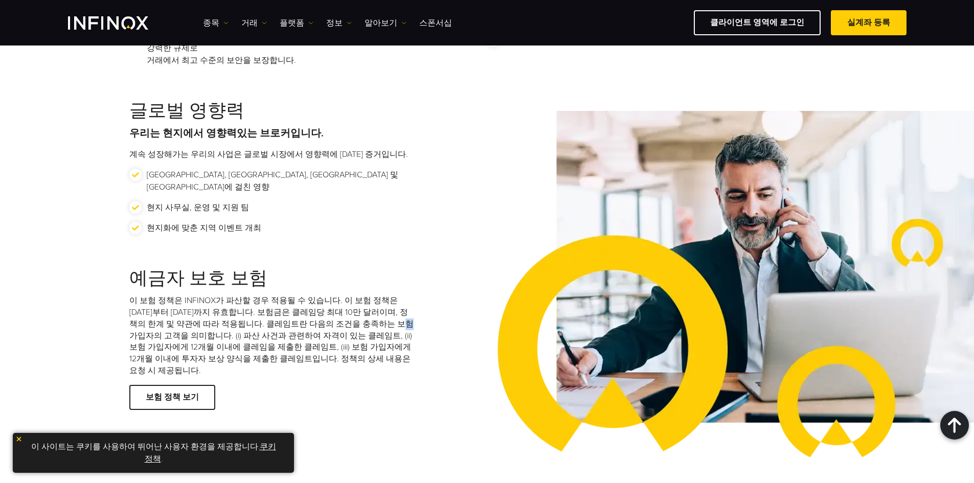
click at [336, 296] on p "이 보험 정책은 INFINOX가 파산할 경우 적용될 수 있습니다. 이 보험 정책은 2024년 6월 1일부터 2026년 5월 31일까지 유효합니…" at bounding box center [272, 336] width 286 height 82
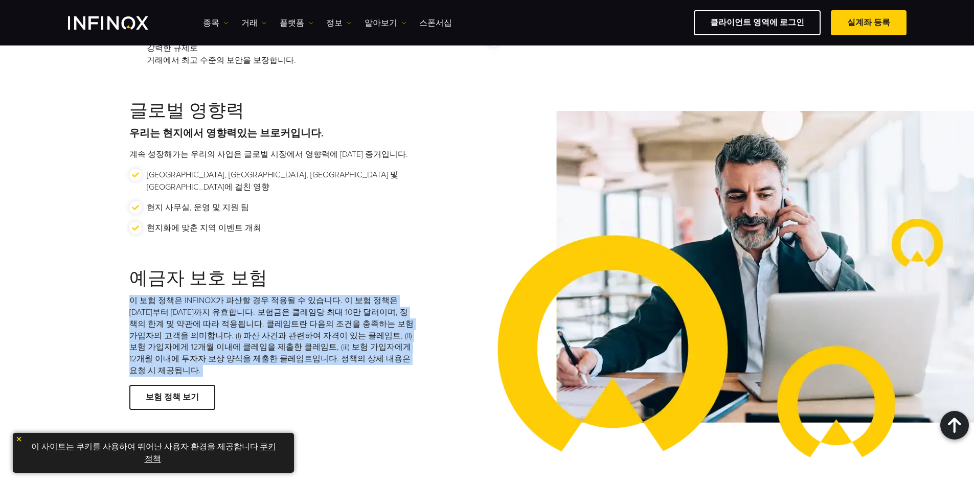
click at [336, 296] on p "이 보험 정책은 INFINOX가 파산할 경우 적용될 수 있습니다. 이 보험 정책은 2024년 6월 1일부터 2026년 5월 31일까지 유효합니…" at bounding box center [272, 336] width 286 height 82
click at [409, 333] on p "이 보험 정책은 INFINOX가 파산할 경우 적용될 수 있습니다. 이 보험 정책은 2024년 6월 1일부터 2026년 5월 31일까지 유효합니…" at bounding box center [272, 336] width 286 height 82
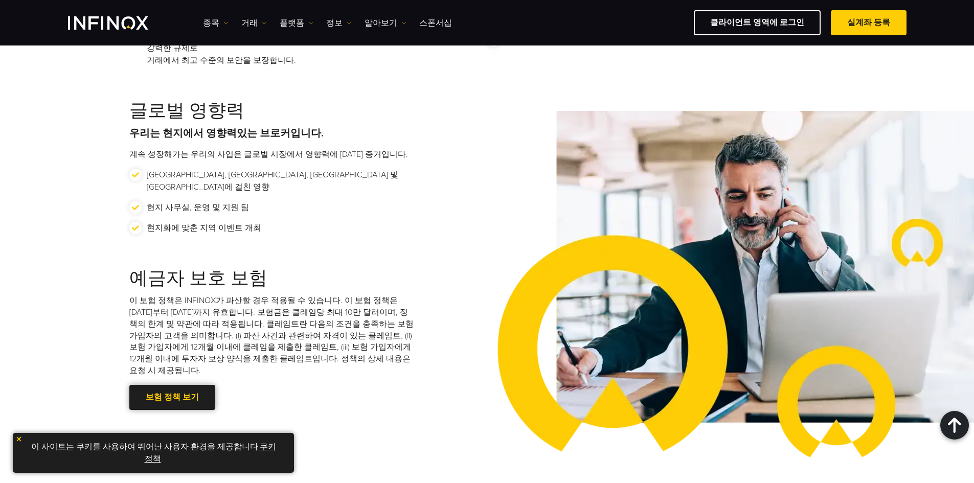
click at [172, 398] on div at bounding box center [172, 398] width 0 height 0
click at [404, 327] on p "이 보험 정책은 INFINOX가 파산할 경우 적용될 수 있습니다. 이 보험 정책은 2024년 6월 1일부터 2026년 5월 31일까지 유효합니…" at bounding box center [272, 336] width 286 height 82
click at [172, 398] on div at bounding box center [172, 398] width 0 height 0
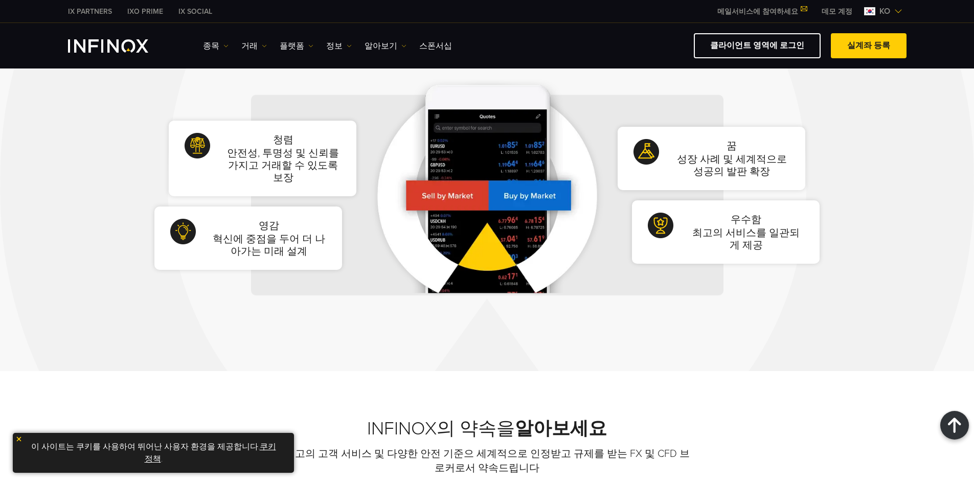
scroll to position [0, 0]
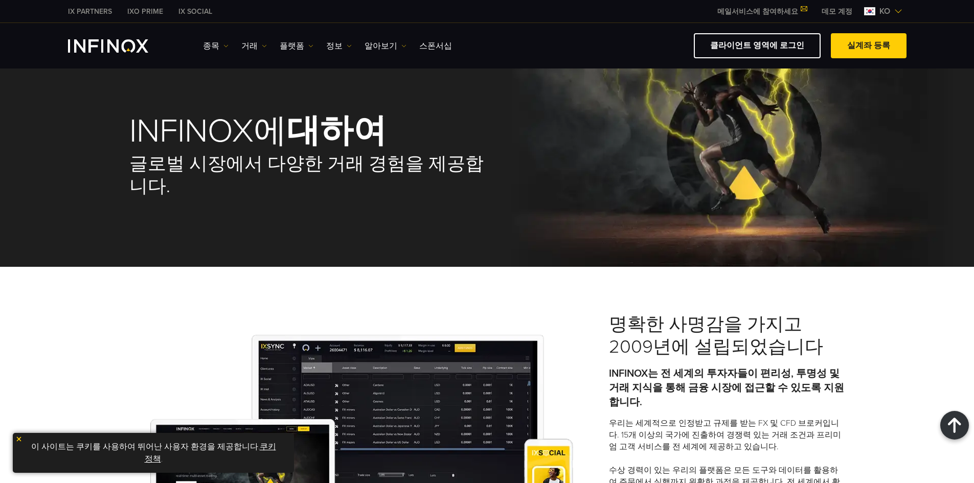
drag, startPoint x: 924, startPoint y: 157, endPoint x: 918, endPoint y: -26, distance: 183.2
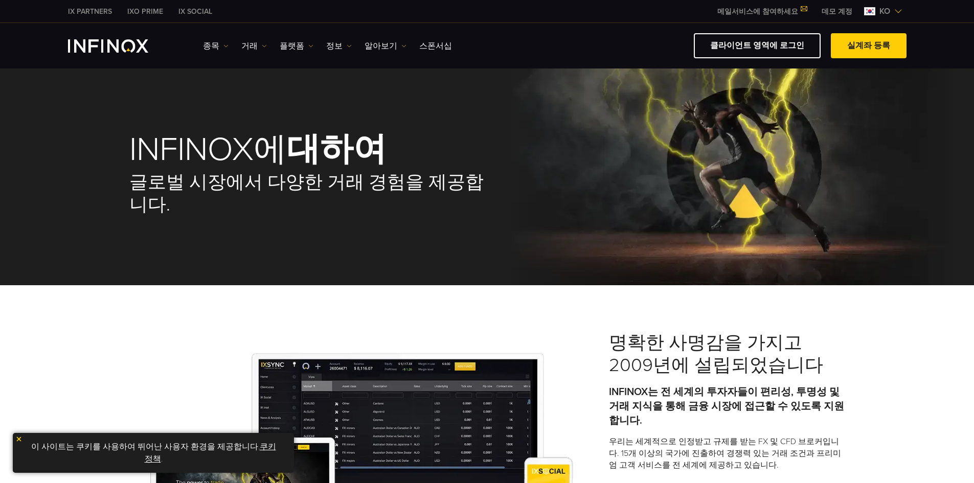
click at [890, 10] on span "ko" at bounding box center [884, 11] width 19 height 12
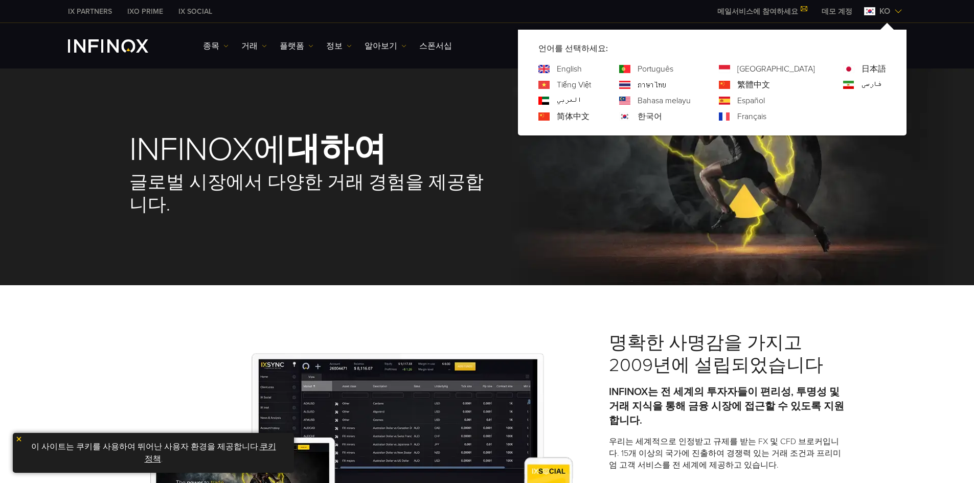
click at [582, 72] on link "English" at bounding box center [569, 69] width 25 height 12
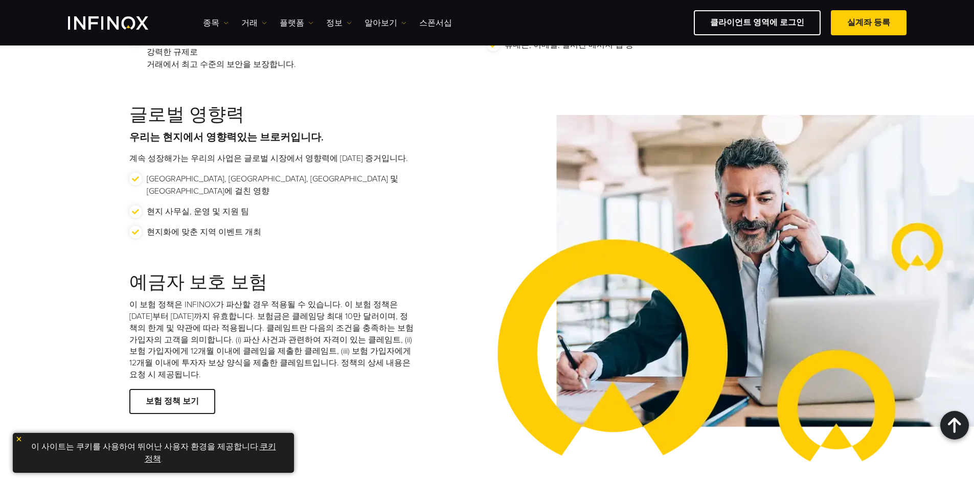
scroll to position [1278, 0]
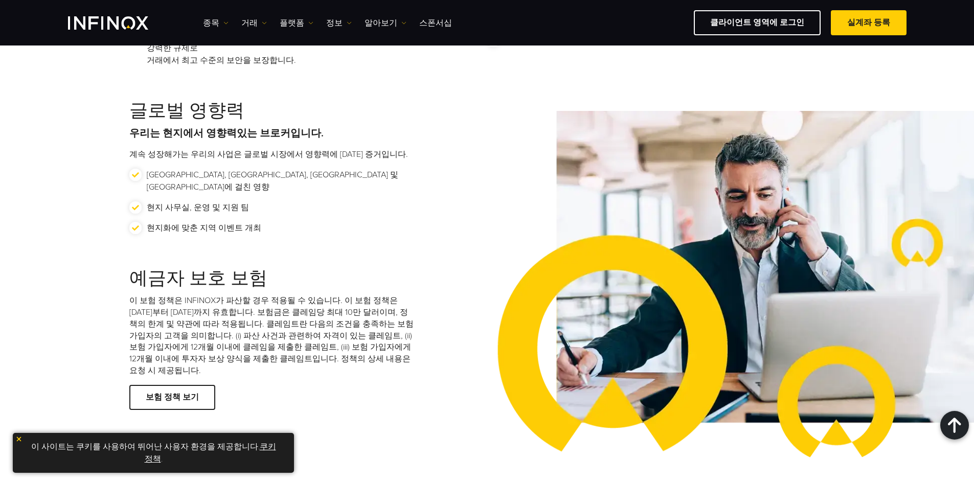
click at [502, 327] on img at bounding box center [730, 298] width 487 height 375
click at [210, 385] on link "보험 정책 보기" at bounding box center [172, 397] width 86 height 25
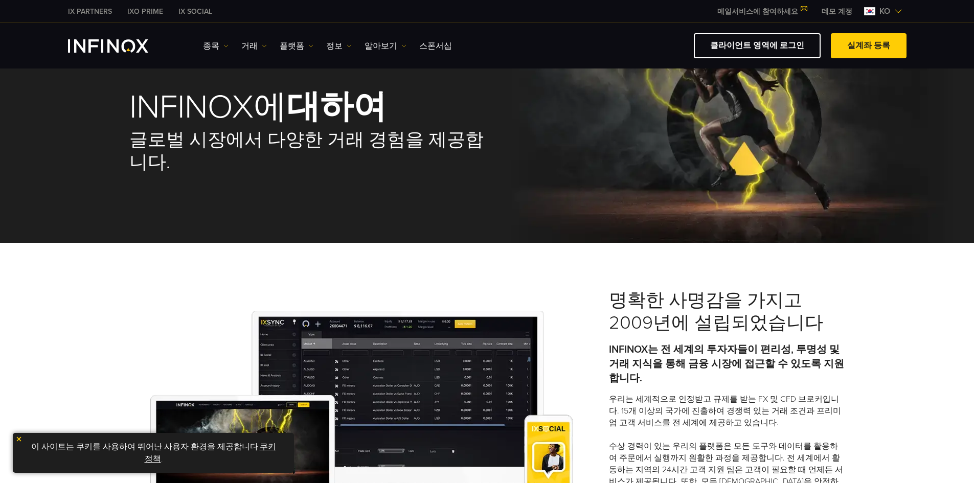
scroll to position [0, 0]
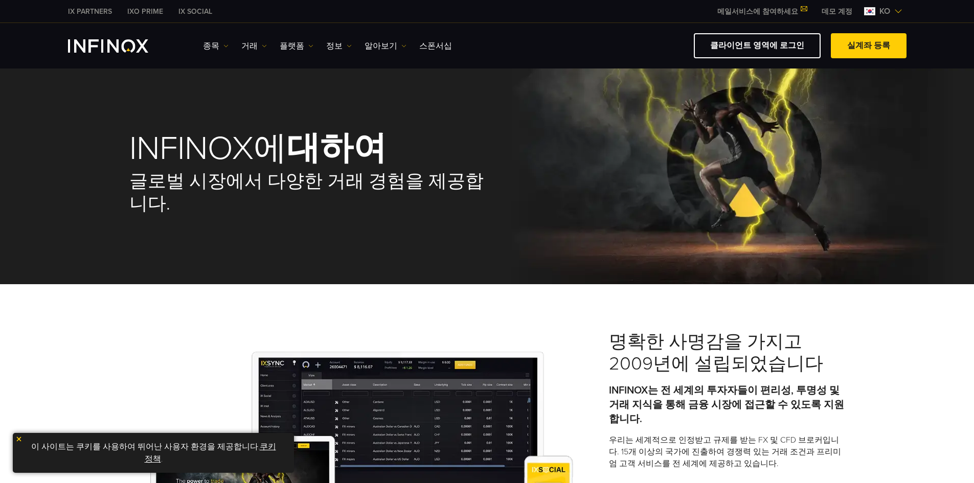
click at [889, 12] on span "ko" at bounding box center [884, 11] width 19 height 12
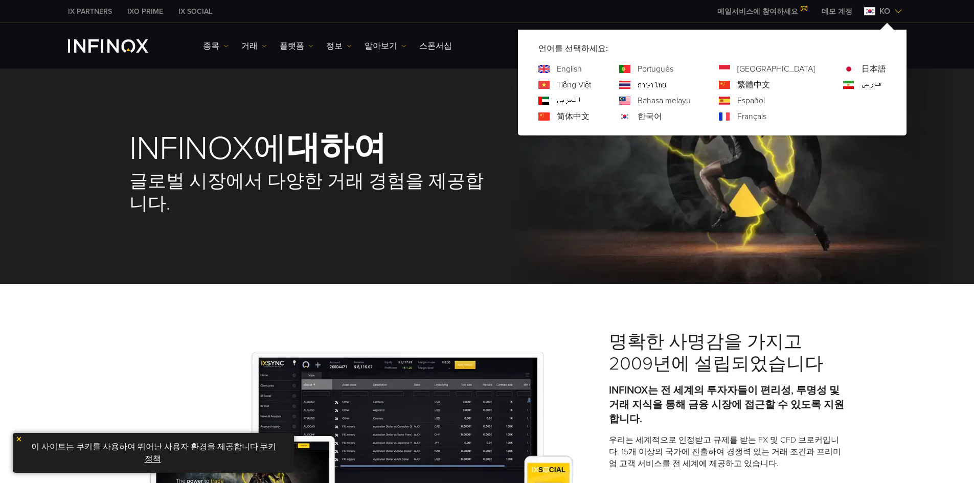
click at [582, 71] on link "English" at bounding box center [569, 69] width 25 height 12
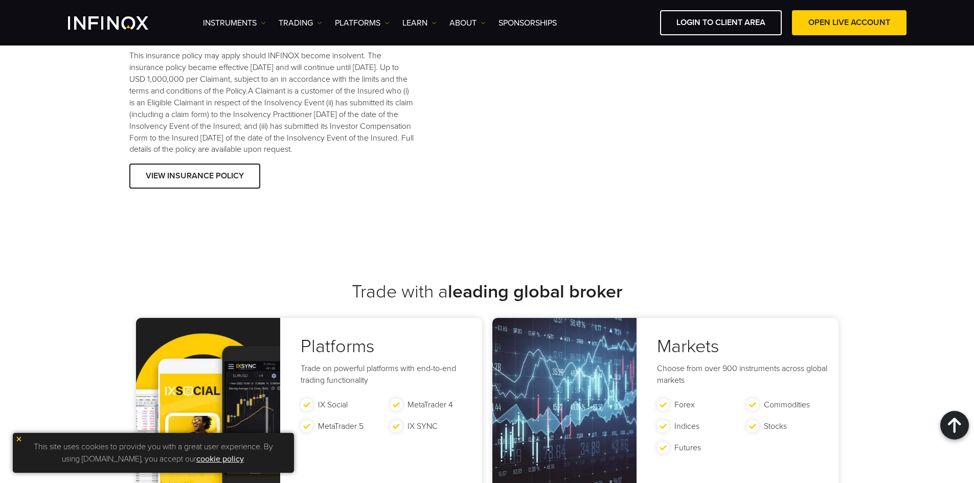
scroll to position [1449, 0]
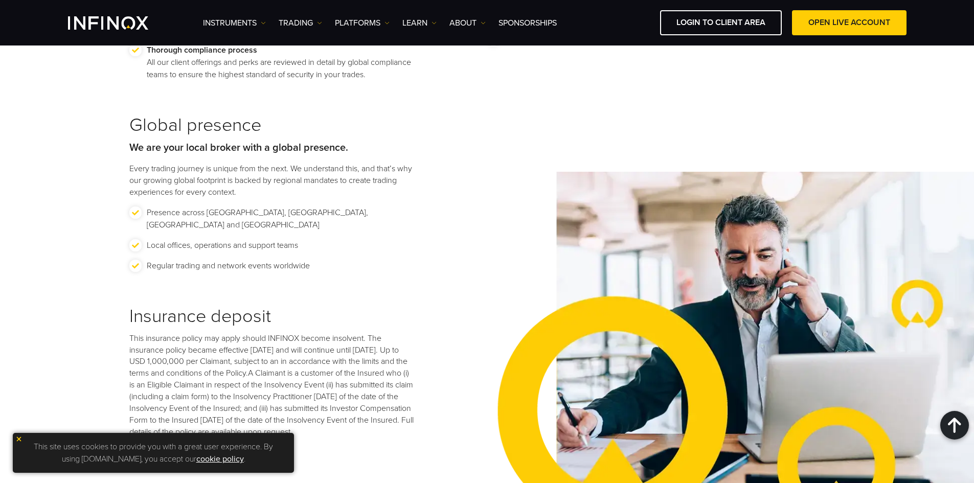
scroll to position [1449, 0]
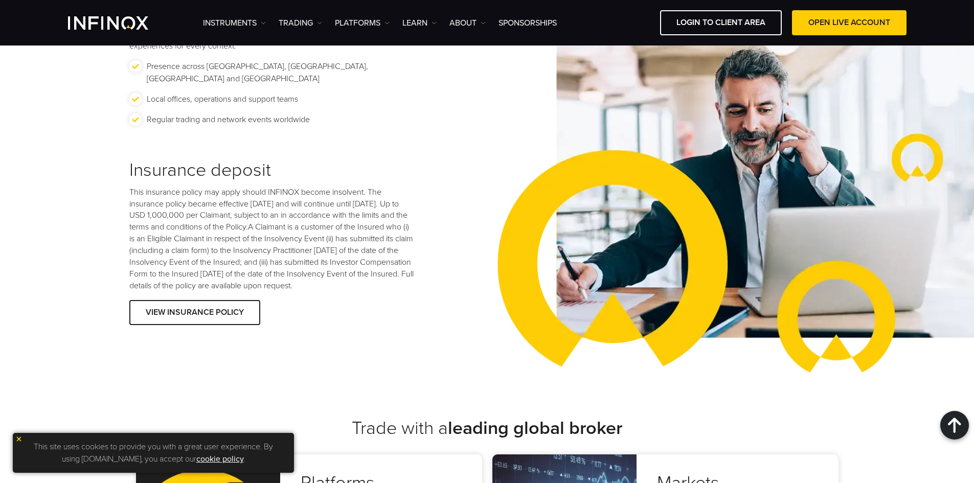
drag, startPoint x: 303, startPoint y: 370, endPoint x: 325, endPoint y: 401, distance: 38.5
